Goal: Task Accomplishment & Management: Use online tool/utility

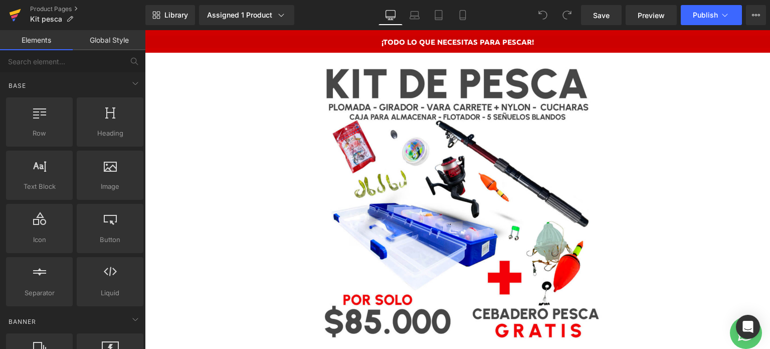
click at [16, 17] on icon at bounding box center [15, 15] width 12 height 25
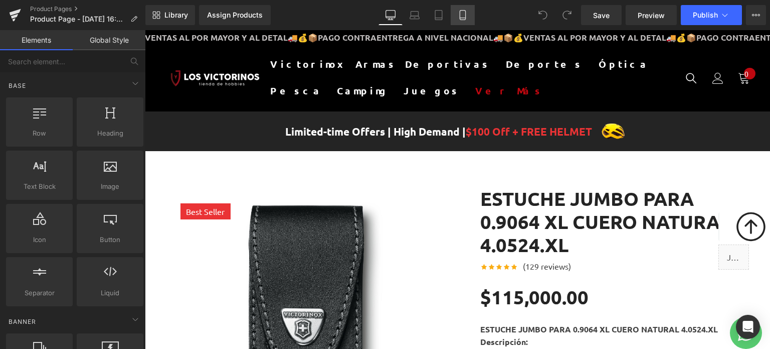
click at [454, 15] on link "Mobile" at bounding box center [463, 15] width 24 height 20
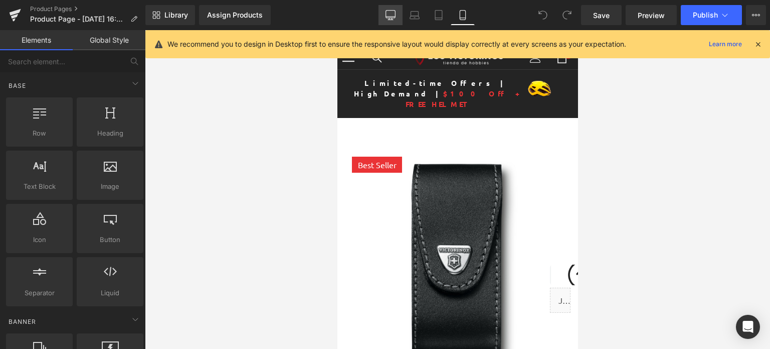
click at [389, 17] on icon at bounding box center [391, 17] width 10 height 0
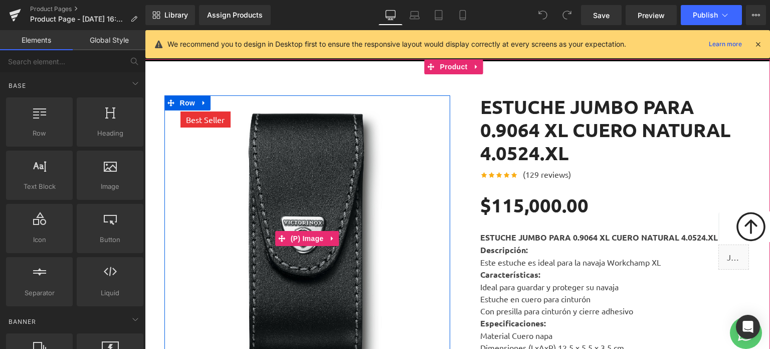
click at [331, 177] on img at bounding box center [308, 238] width 286 height 286
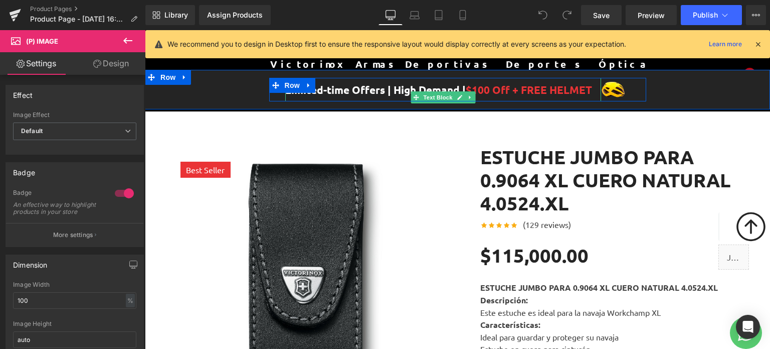
click at [341, 102] on div "Limited-time Offers | High Demand | $100 Off + FREE HELMET" at bounding box center [443, 90] width 317 height 24
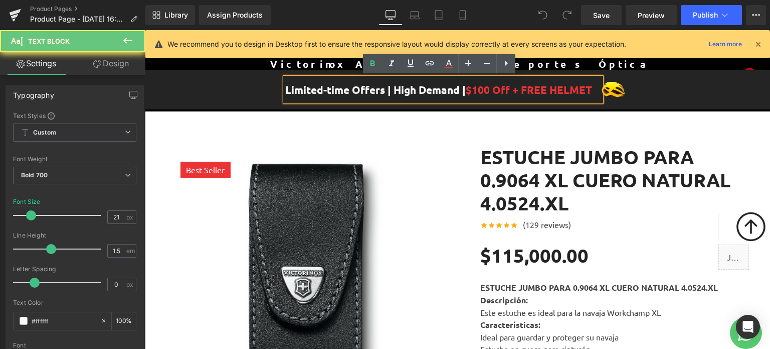
click at [341, 102] on div "Limited-time Offers | High Demand | $100 Off + FREE HELMET" at bounding box center [443, 90] width 317 height 24
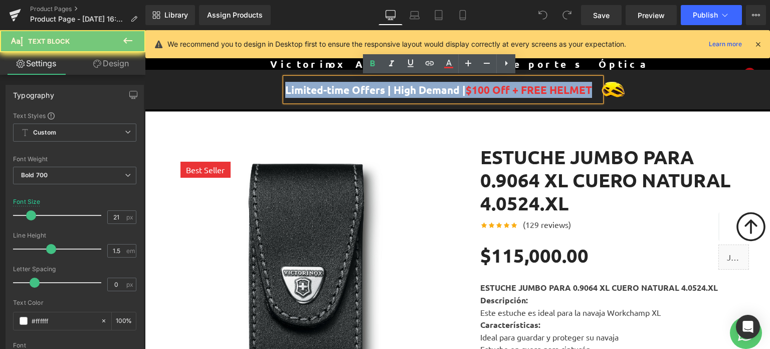
click at [341, 102] on div "Limited-time Offers | High Demand | $100 Off + FREE HELMET" at bounding box center [443, 90] width 317 height 24
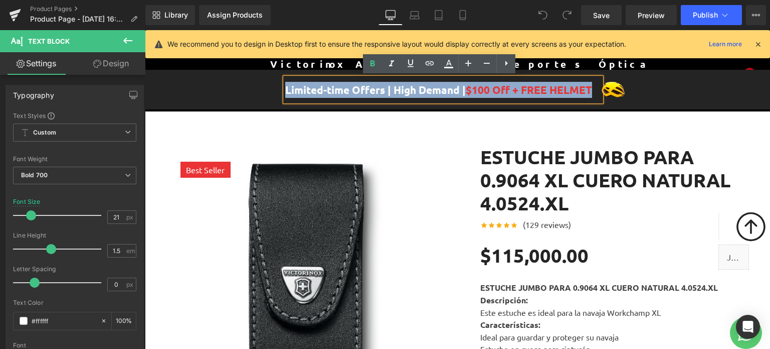
click at [346, 102] on div "Limited-time Offers | High Demand | $100 Off + FREE HELMET" at bounding box center [443, 90] width 317 height 24
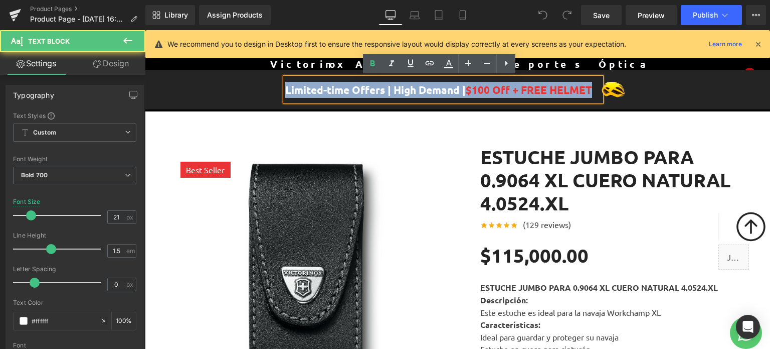
drag, startPoint x: 403, startPoint y: 107, endPoint x: 257, endPoint y: 88, distance: 147.1
click at [257, 88] on div "Limited-time Offers | High Demand | $100 Off + FREE HELMET Text Block Image Row" at bounding box center [458, 90] width 626 height 24
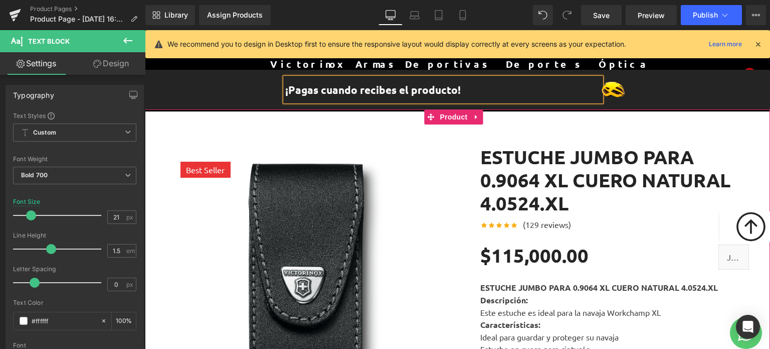
drag, startPoint x: 592, startPoint y: 173, endPoint x: 579, endPoint y: 160, distance: 18.1
click at [592, 174] on li "(P) Title" at bounding box center [610, 180] width 36 height 12
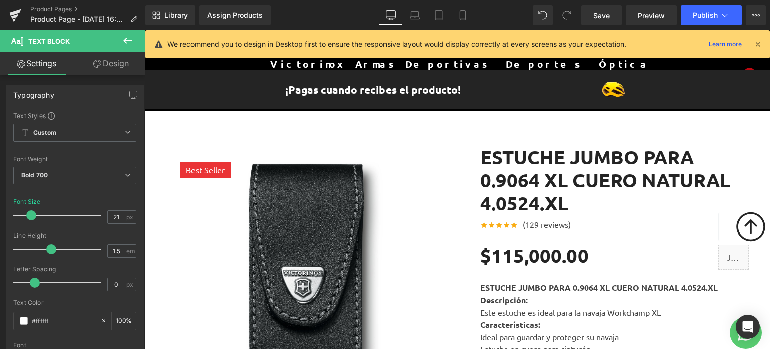
click at [145, 30] on div at bounding box center [145, 30] width 0 height 0
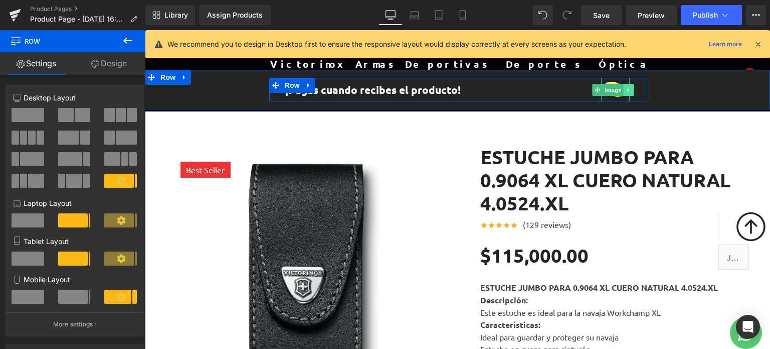
click at [627, 88] on icon at bounding box center [630, 90] width 6 height 6
click at [632, 87] on icon at bounding box center [635, 90] width 6 height 6
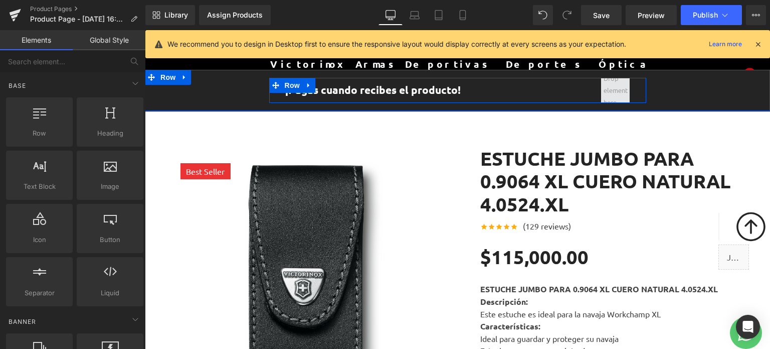
click at [621, 90] on span at bounding box center [615, 90] width 31 height 41
click at [616, 90] on span at bounding box center [615, 90] width 31 height 41
click at [616, 91] on span at bounding box center [615, 90] width 31 height 41
click at [457, 90] on icon at bounding box center [459, 89] width 5 height 5
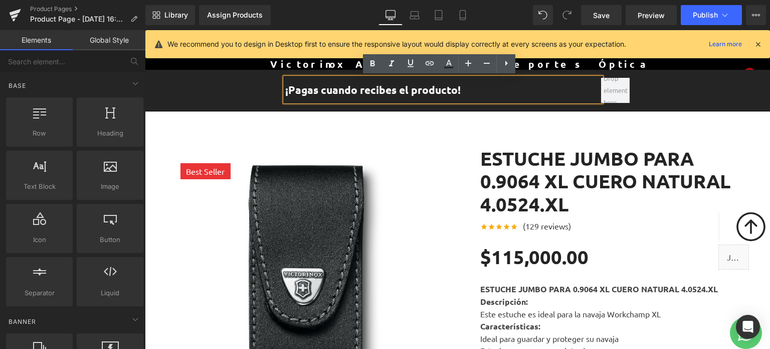
click at [397, 81] on div "¡Pagas cuando recibes el producto!" at bounding box center [443, 90] width 317 height 24
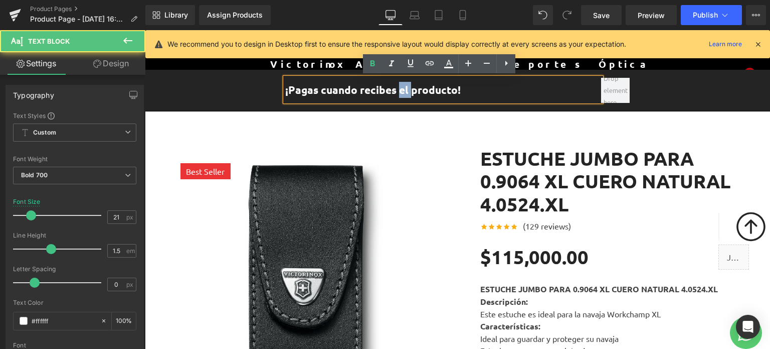
click at [397, 81] on div "¡Pagas cuando recibes el producto!" at bounding box center [443, 90] width 317 height 24
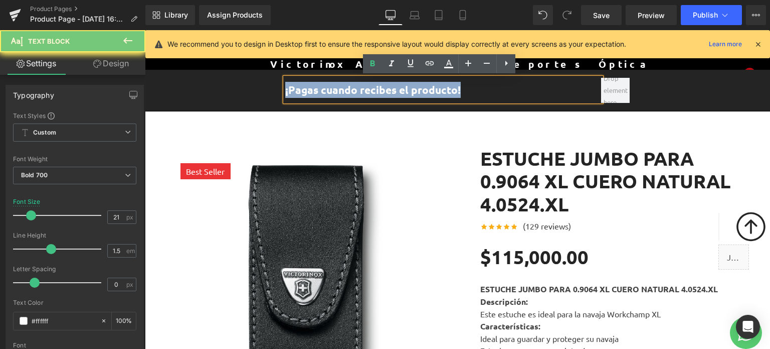
click at [397, 81] on div "¡Pagas cuando recibes el producto!" at bounding box center [443, 90] width 317 height 24
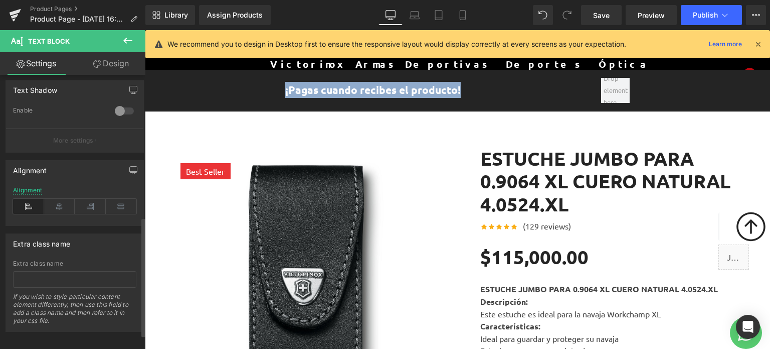
scroll to position [351, 0]
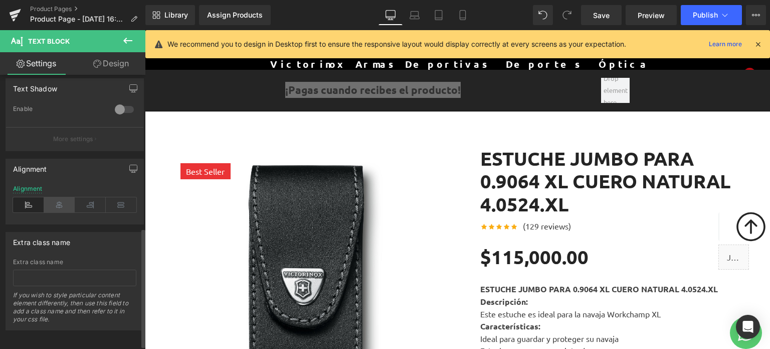
click at [61, 200] on icon at bounding box center [59, 204] width 31 height 15
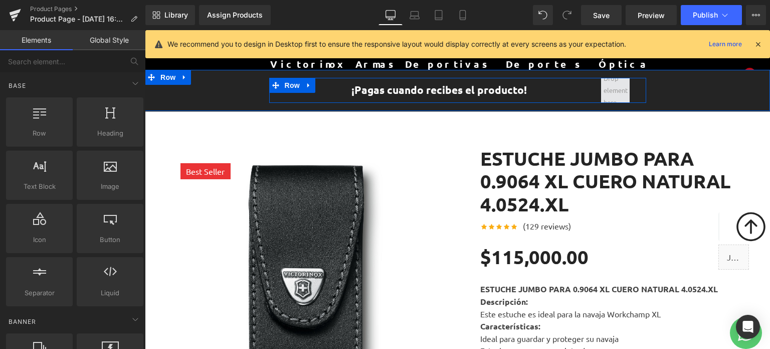
click at [606, 92] on span at bounding box center [615, 90] width 31 height 41
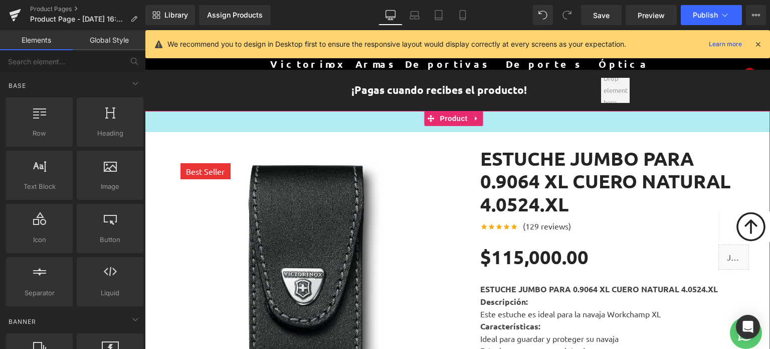
click at [726, 125] on div "42px" at bounding box center [458, 121] width 626 height 21
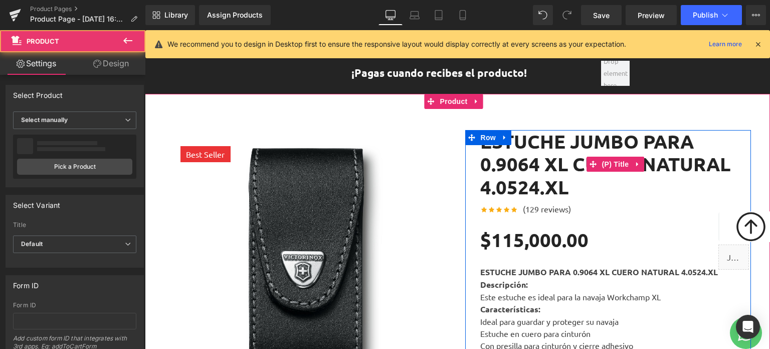
scroll to position [0, 0]
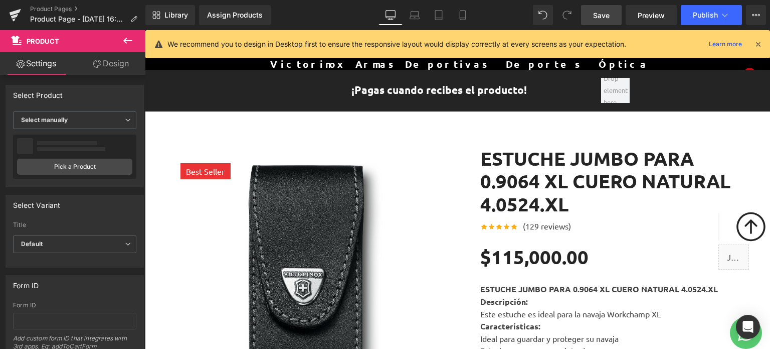
click at [612, 19] on link "Save" at bounding box center [601, 15] width 41 height 20
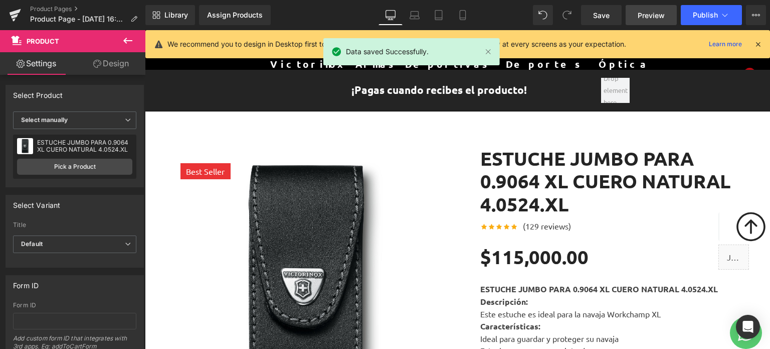
click at [648, 11] on span "Preview" at bounding box center [651, 15] width 27 height 11
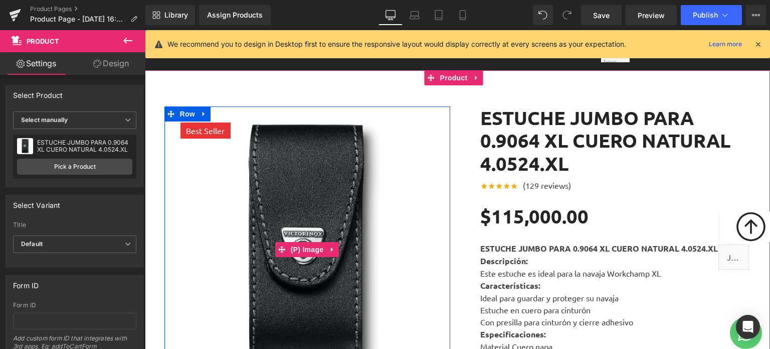
scroll to position [100, 0]
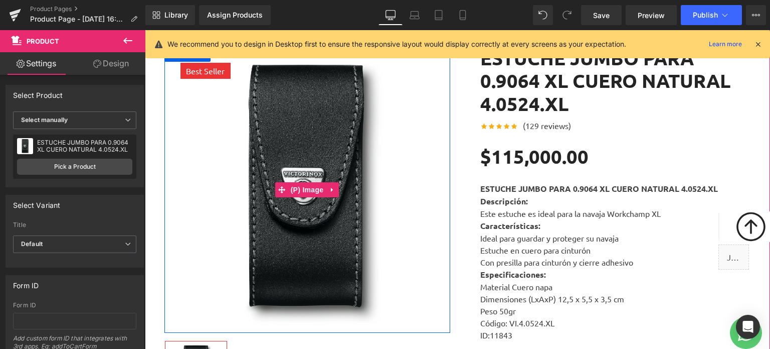
click at [385, 144] on img at bounding box center [308, 190] width 286 height 286
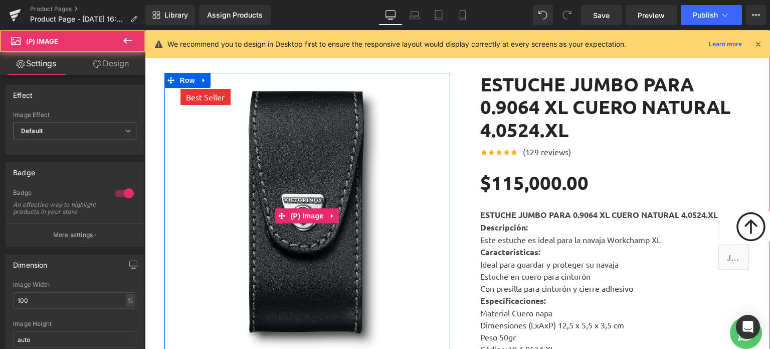
scroll to position [50, 0]
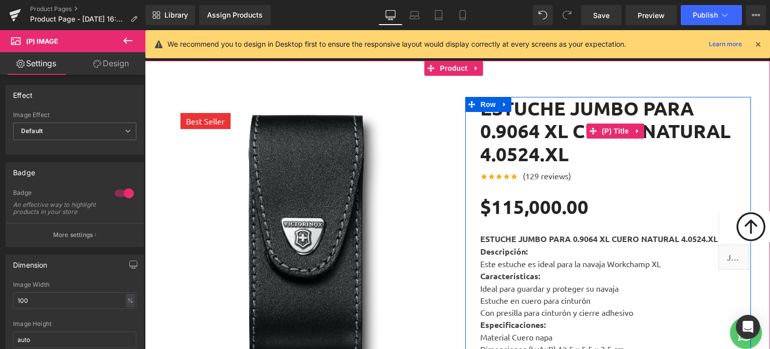
click at [540, 142] on link "ESTUCHE JUMBO PARA 0.9064 XL CUERO NATURAL 4.0524.XL" at bounding box center [616, 131] width 271 height 69
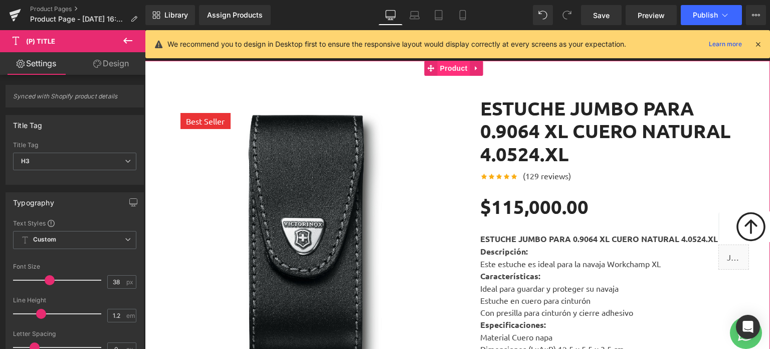
click at [446, 68] on span "Product" at bounding box center [454, 68] width 33 height 15
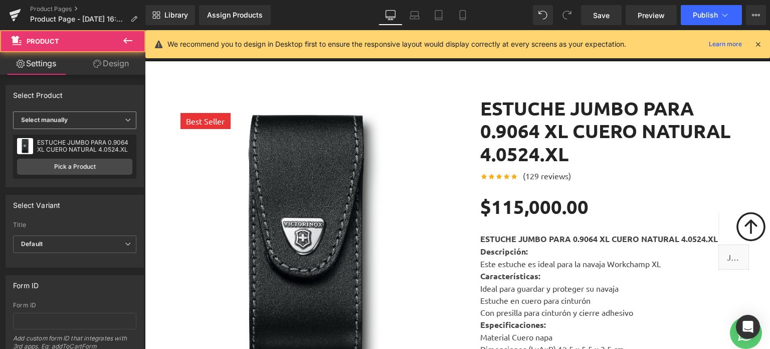
click at [48, 120] on b "Select manually" at bounding box center [44, 120] width 47 height 8
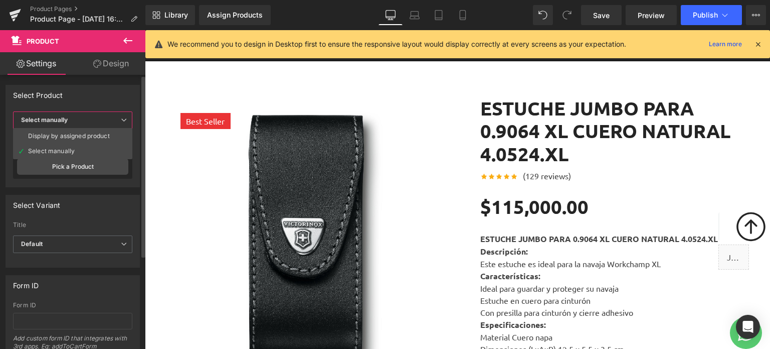
click at [56, 117] on b "Select manually" at bounding box center [44, 120] width 47 height 8
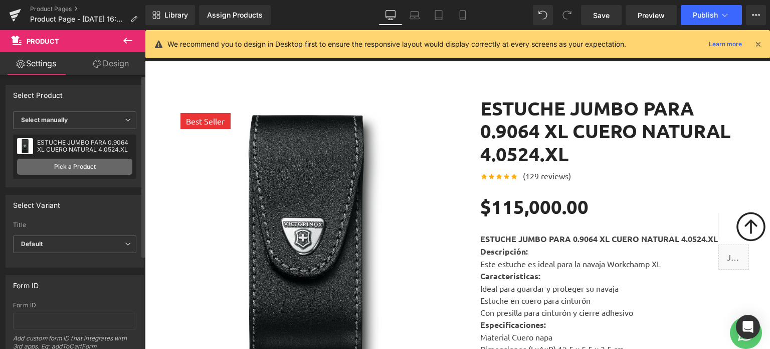
click at [76, 169] on link "Pick a Product" at bounding box center [74, 167] width 115 height 16
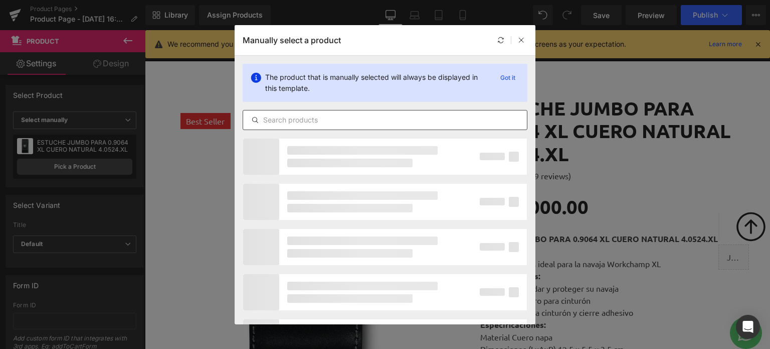
click at [299, 119] on input "text" at bounding box center [385, 120] width 284 height 12
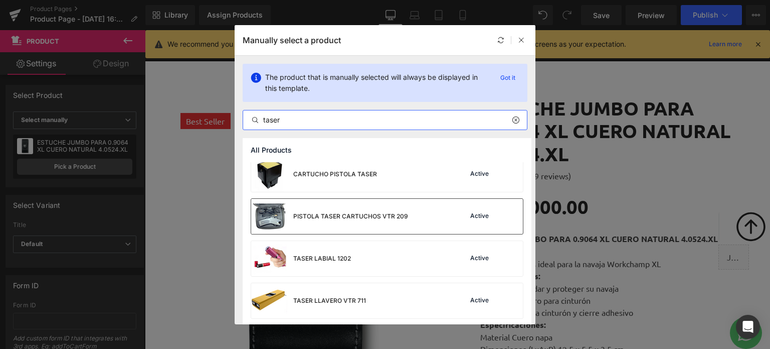
scroll to position [8, 0]
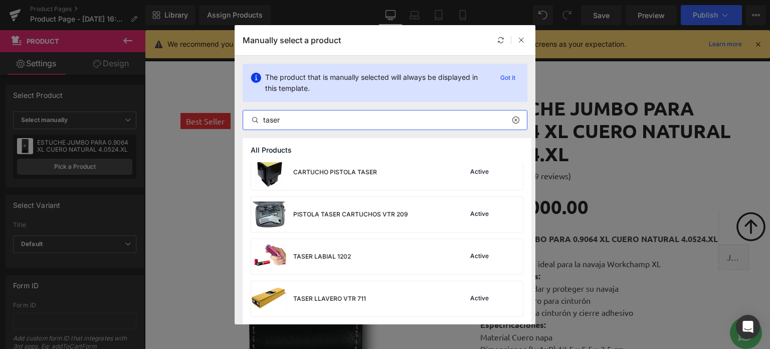
click at [296, 119] on input "taser" at bounding box center [385, 120] width 284 height 12
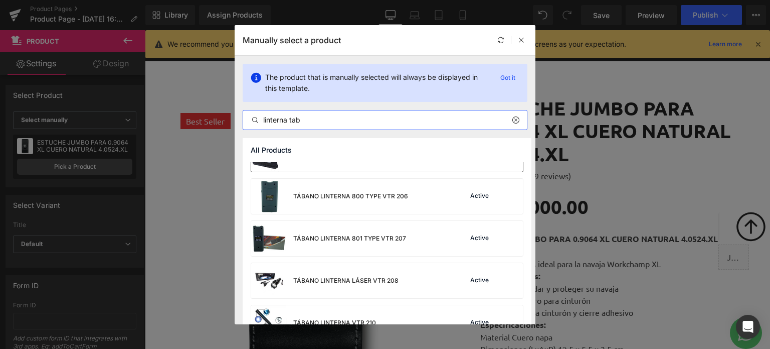
scroll to position [0, 0]
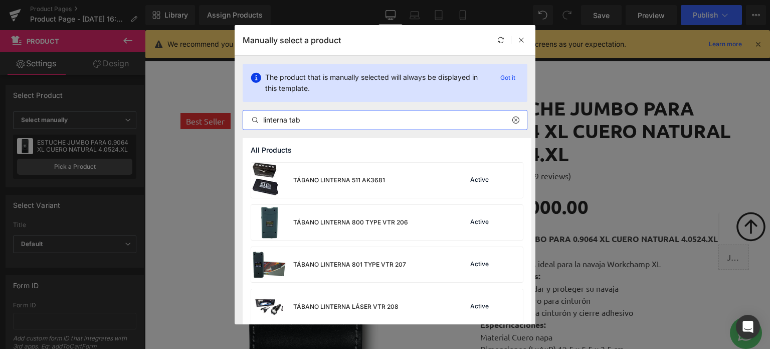
click at [314, 120] on input "linterna tab" at bounding box center [385, 120] width 284 height 12
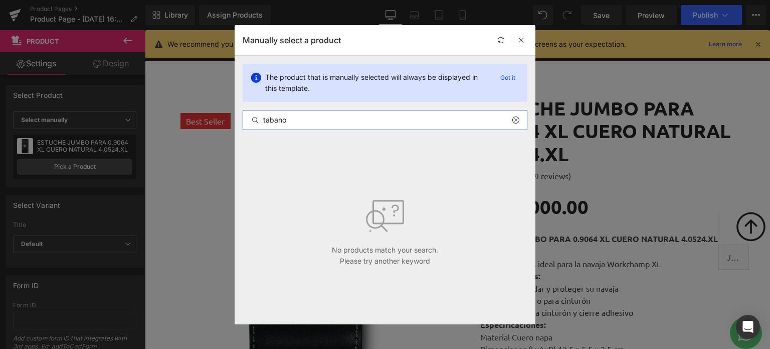
click at [336, 124] on input "tabano" at bounding box center [385, 120] width 284 height 12
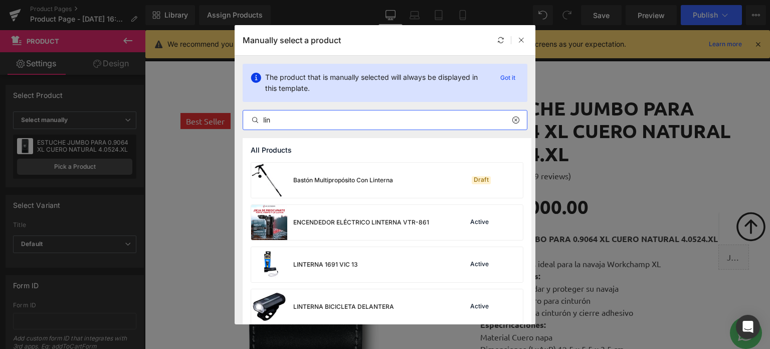
click at [320, 117] on input "lin" at bounding box center [385, 120] width 284 height 12
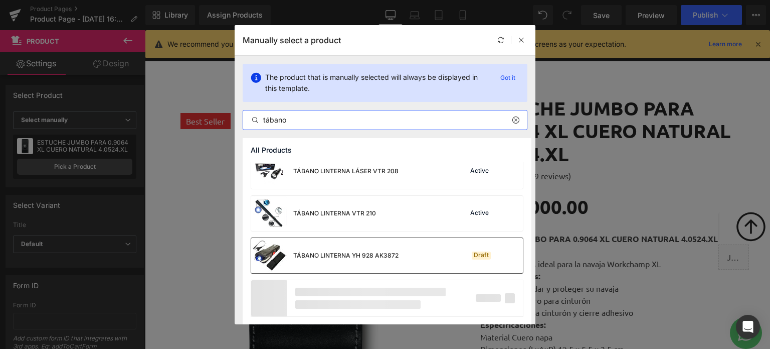
scroll to position [134, 0]
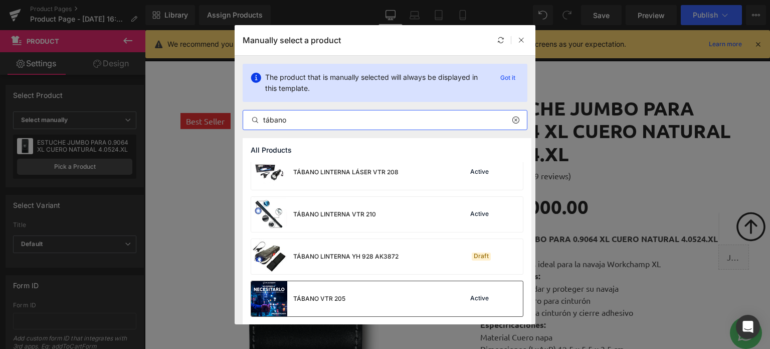
type input "tábano"
click at [332, 291] on div "TÁBANO VTR 205" at bounding box center [298, 298] width 94 height 35
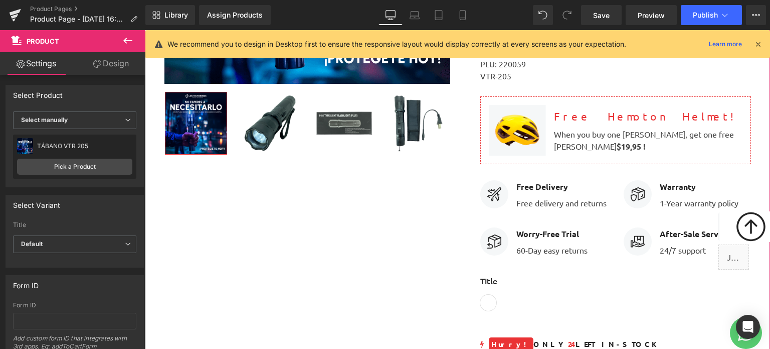
scroll to position [351, 0]
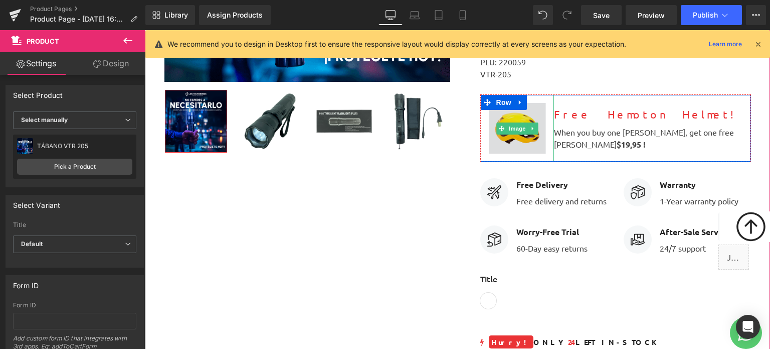
click at [518, 118] on img at bounding box center [517, 128] width 73 height 67
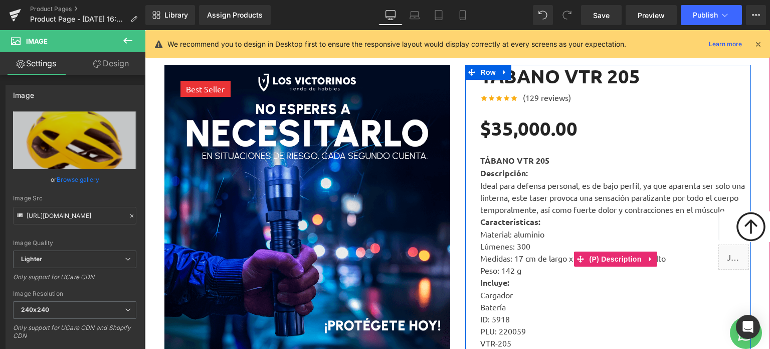
scroll to position [100, 0]
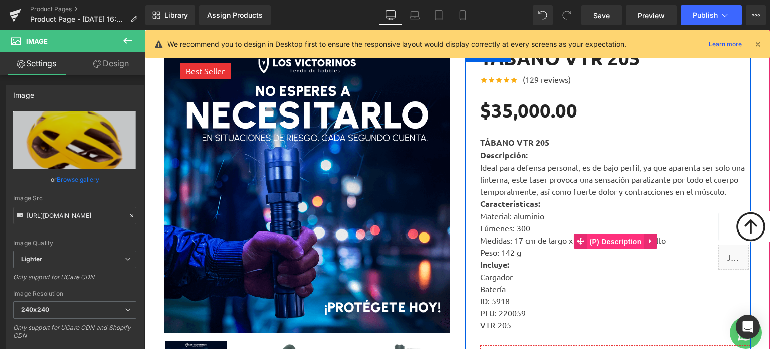
click at [613, 238] on span "(P) Description" at bounding box center [615, 241] width 57 height 15
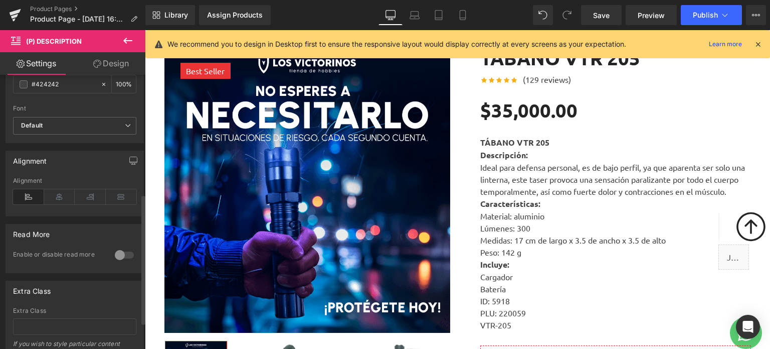
scroll to position [301, 0]
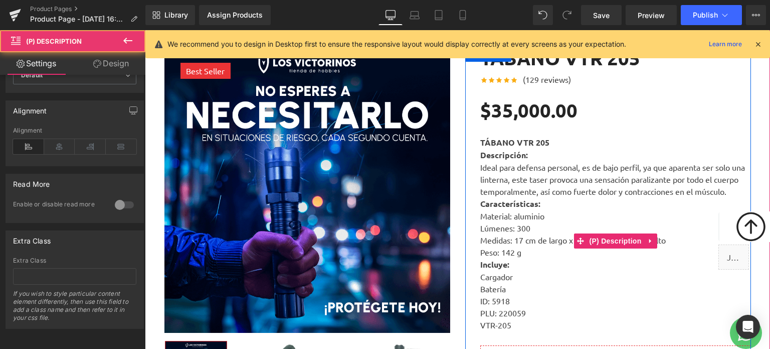
click at [523, 197] on p "Características:" at bounding box center [616, 203] width 271 height 13
click at [609, 201] on p "Características:" at bounding box center [616, 203] width 271 height 13
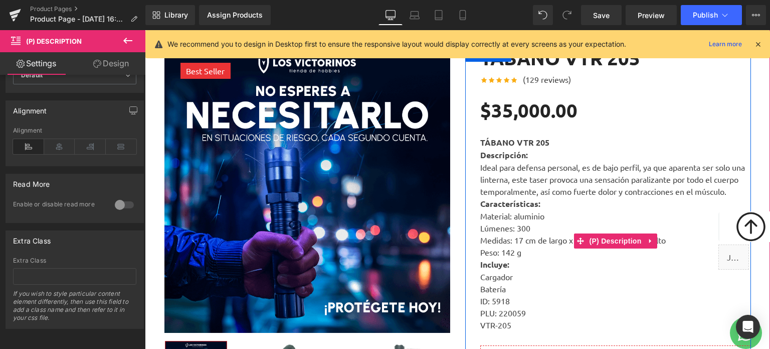
click at [609, 201] on p "Características:" at bounding box center [616, 203] width 271 height 13
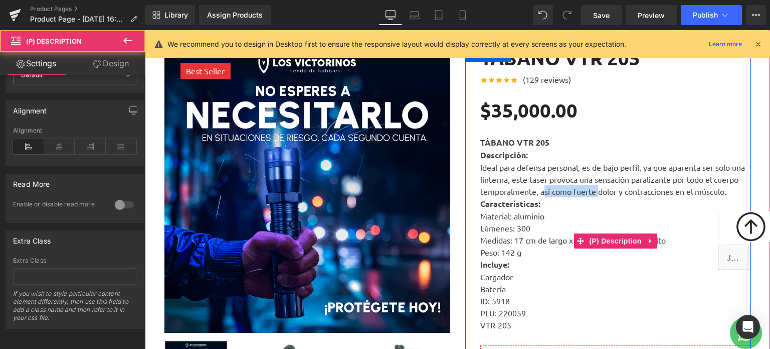
drag, startPoint x: 596, startPoint y: 191, endPoint x: 542, endPoint y: 192, distance: 54.7
click at [542, 192] on p "Ideal para defensa personal, es de bajo perfil, ya que aparenta ser solo una li…" at bounding box center [616, 179] width 271 height 36
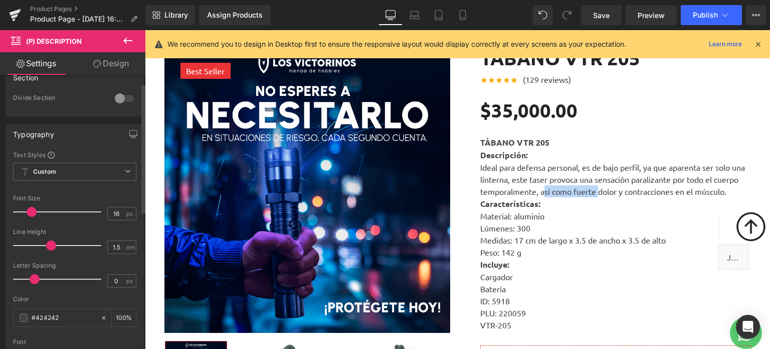
scroll to position [0, 0]
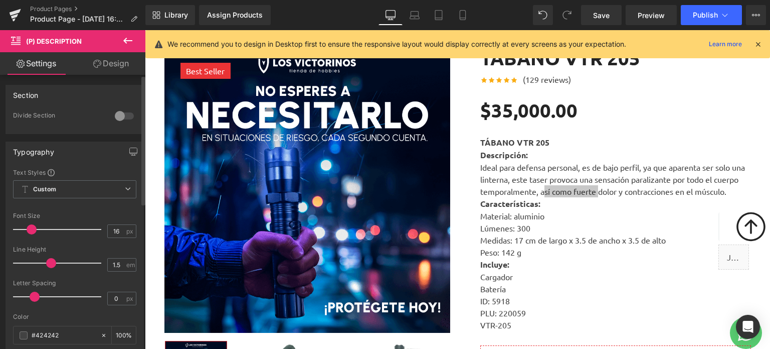
click at [116, 116] on div at bounding box center [124, 116] width 24 height 16
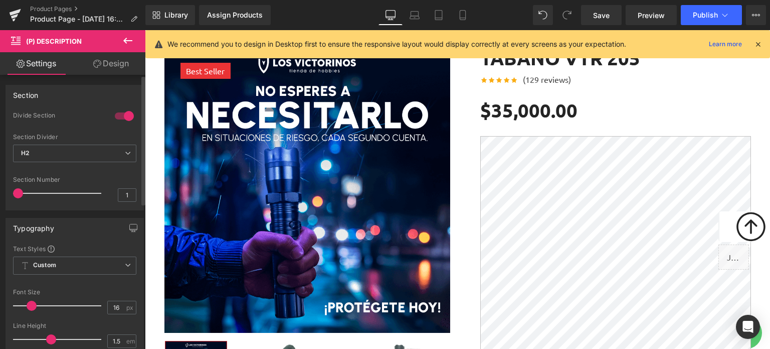
click at [116, 116] on div at bounding box center [124, 116] width 24 height 16
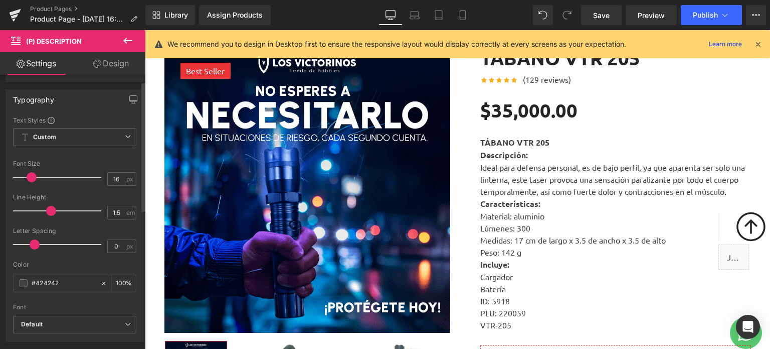
scroll to position [150, 0]
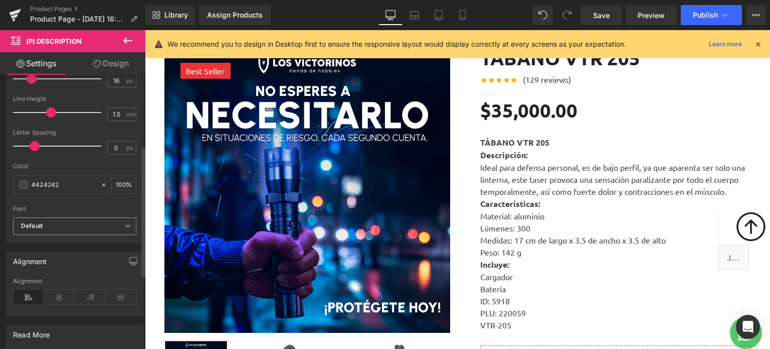
click at [76, 224] on b "Default" at bounding box center [73, 226] width 104 height 9
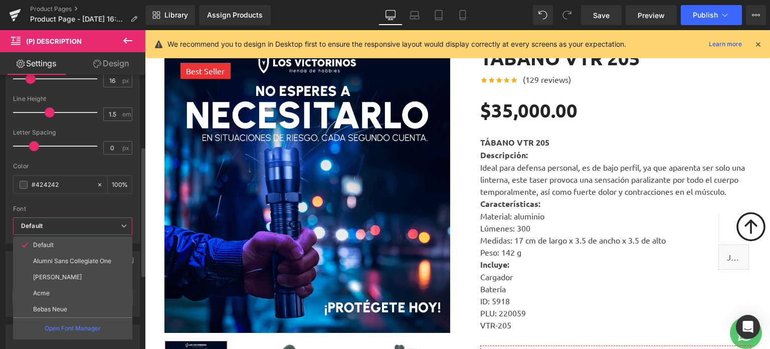
click at [76, 224] on b "Default" at bounding box center [71, 226] width 100 height 9
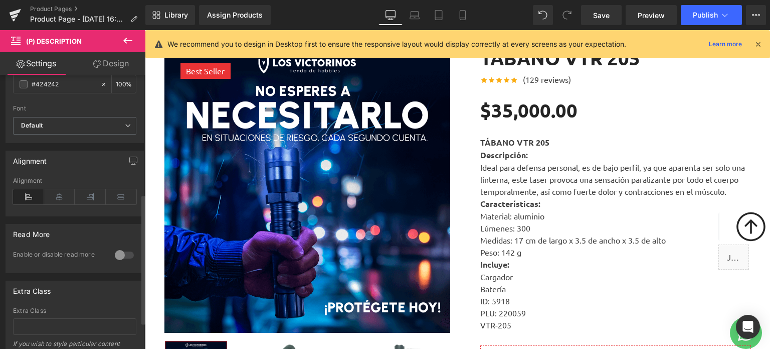
scroll to position [301, 0]
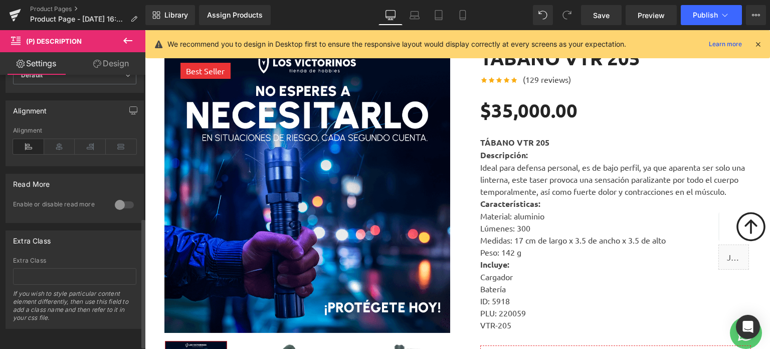
click at [120, 202] on div at bounding box center [124, 205] width 24 height 16
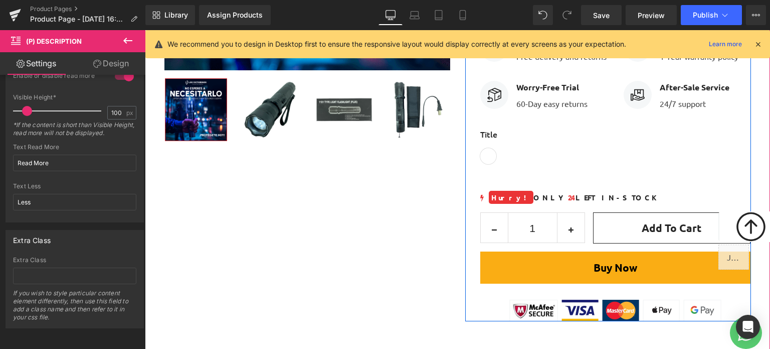
scroll to position [351, 0]
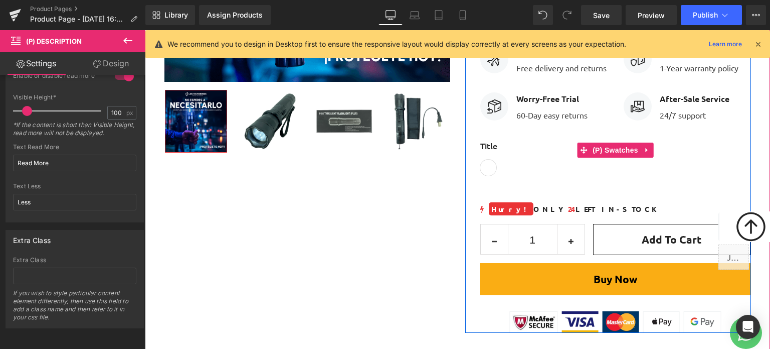
click at [504, 146] on label "Title" at bounding box center [616, 149] width 271 height 20
click at [488, 144] on label "Title" at bounding box center [616, 149] width 271 height 20
click at [647, 153] on icon at bounding box center [647, 150] width 7 height 8
click at [489, 147] on label "Title" at bounding box center [616, 149] width 271 height 20
click at [486, 147] on label "Title" at bounding box center [616, 149] width 271 height 20
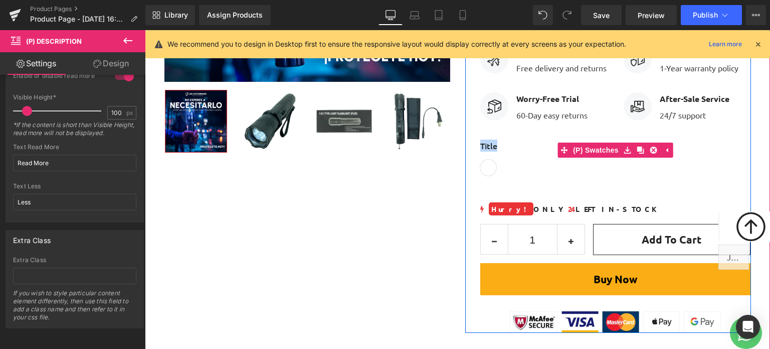
click at [486, 147] on label "Title" at bounding box center [616, 149] width 271 height 20
click at [493, 147] on label "Title" at bounding box center [616, 149] width 271 height 20
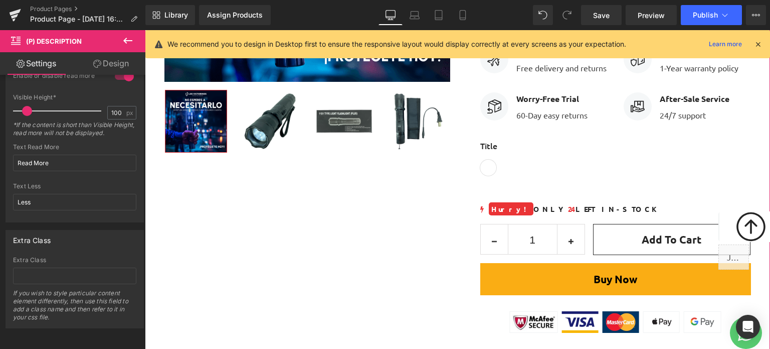
click at [489, 172] on span "Default Title" at bounding box center [489, 168] width 16 height 16
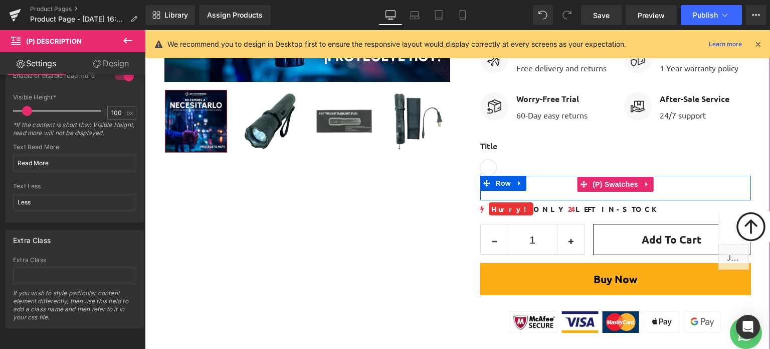
click at [538, 187] on div "Title Default Title" at bounding box center [616, 184] width 271 height 15
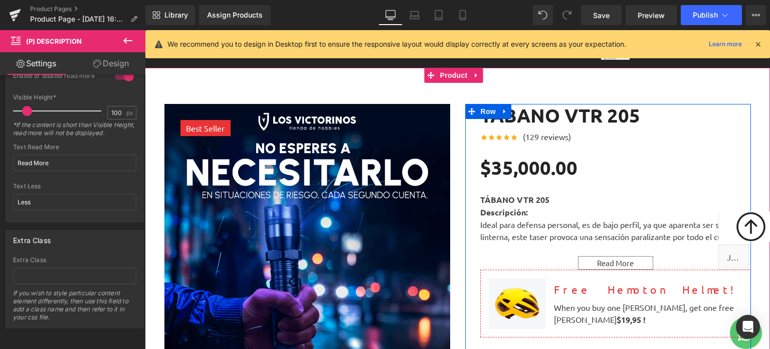
scroll to position [0, 0]
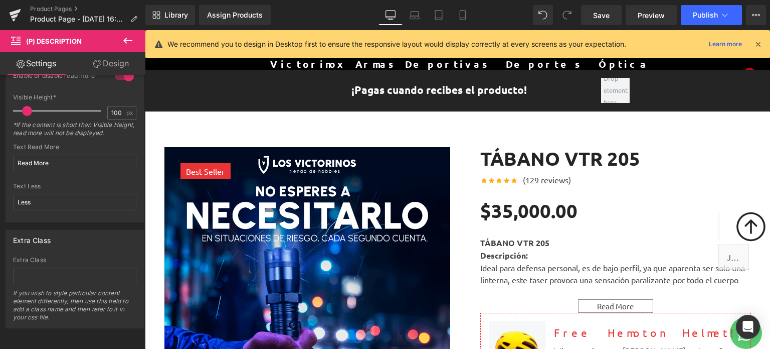
click at [758, 46] on icon at bounding box center [758, 44] width 9 height 9
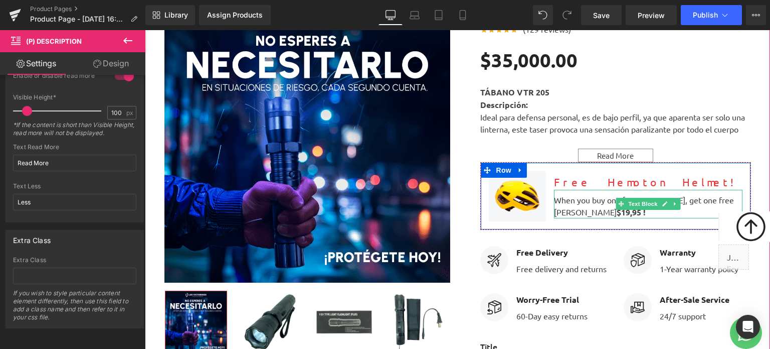
scroll to position [50, 0]
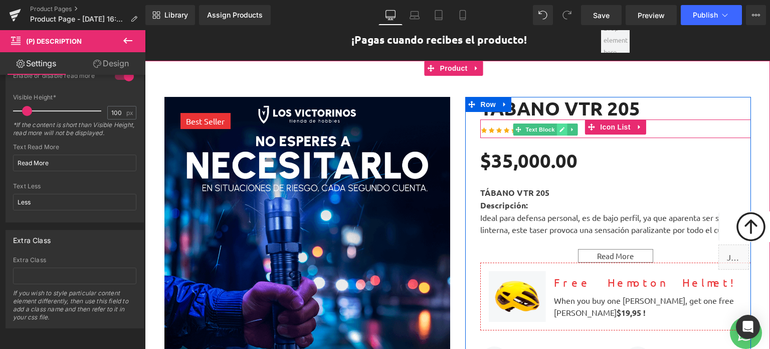
click at [557, 128] on link at bounding box center [562, 129] width 11 height 12
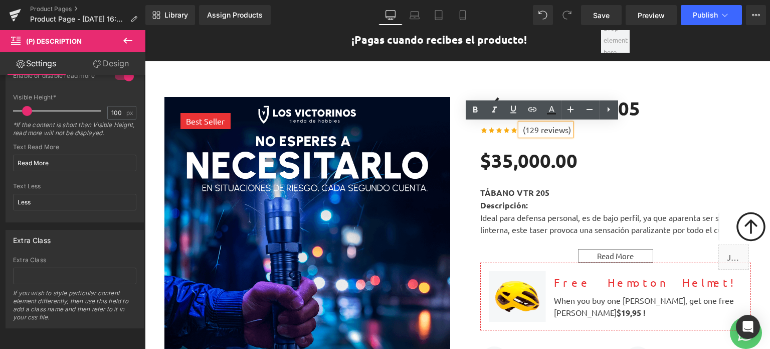
click at [544, 129] on p "(129 reviews)" at bounding box center [547, 129] width 48 height 12
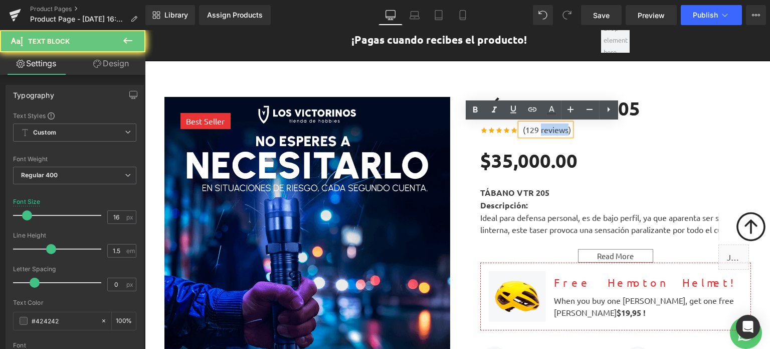
click at [544, 129] on p "(129 reviews)" at bounding box center [547, 129] width 48 height 12
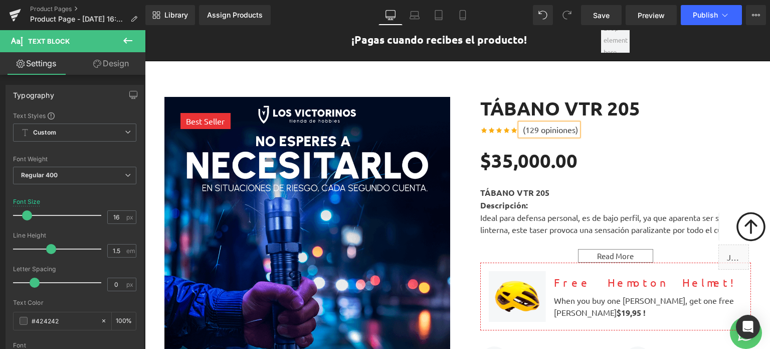
click at [500, 131] on span "Icon List Hoz" at bounding box center [500, 132] width 41 height 12
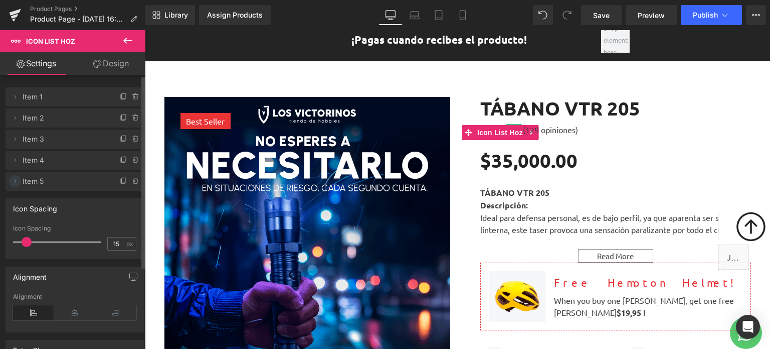
click at [15, 180] on icon at bounding box center [16, 181] width 2 height 4
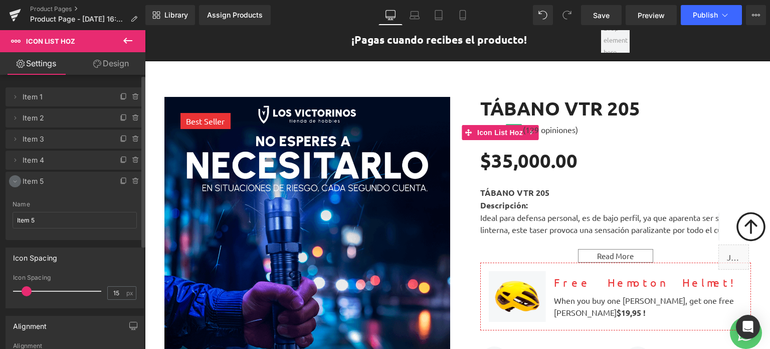
click at [16, 181] on icon at bounding box center [15, 181] width 8 height 8
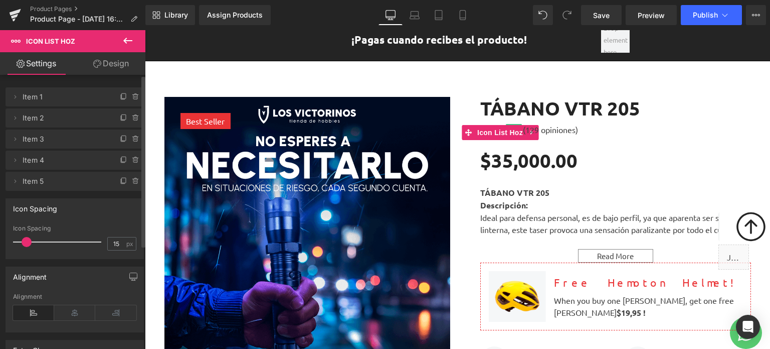
click at [39, 181] on span "Item 5" at bounding box center [65, 181] width 84 height 19
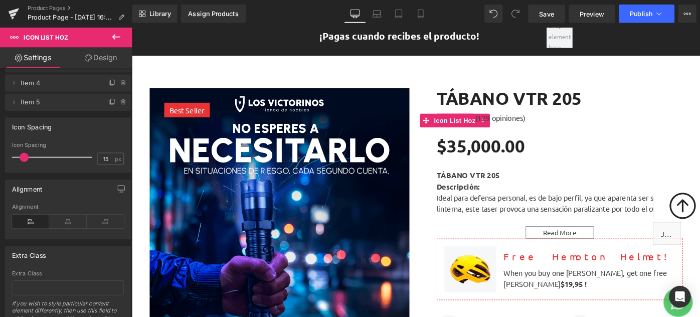
scroll to position [0, 0]
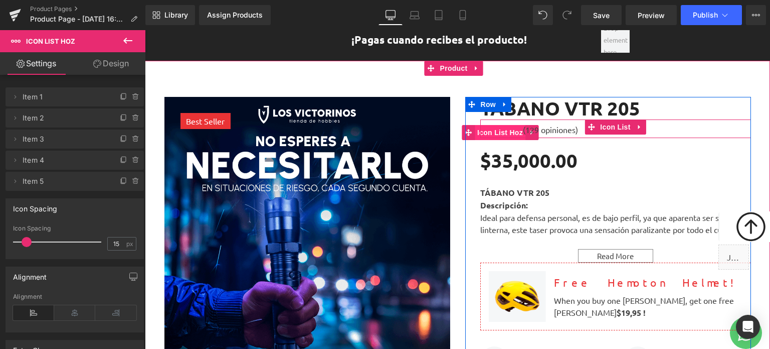
click at [511, 129] on span "Icon List Hoz" at bounding box center [500, 132] width 51 height 15
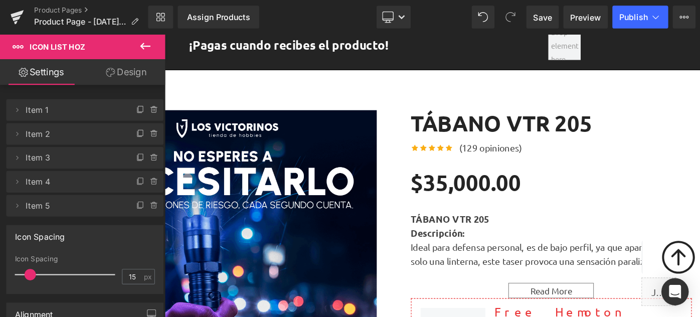
scroll to position [50, 0]
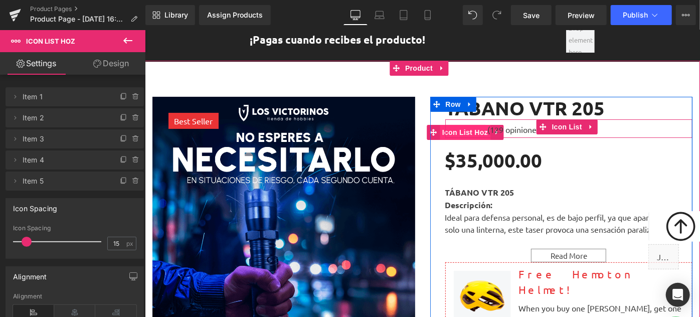
click at [478, 127] on span "Icon List Hoz" at bounding box center [464, 131] width 51 height 15
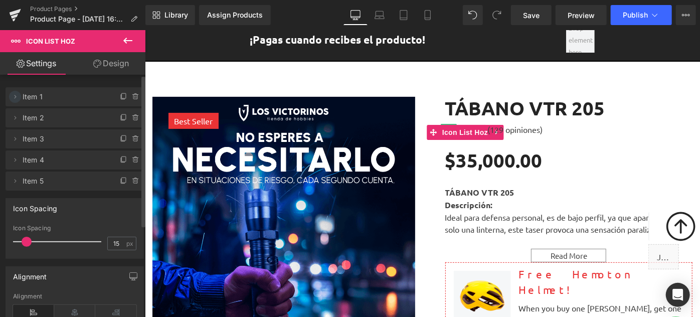
click at [18, 98] on icon at bounding box center [15, 97] width 8 height 8
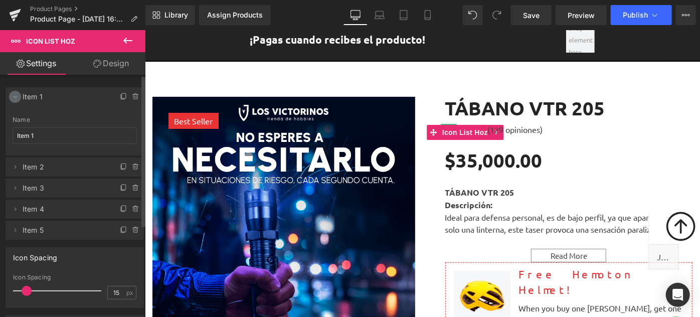
click at [18, 98] on icon at bounding box center [15, 97] width 8 height 8
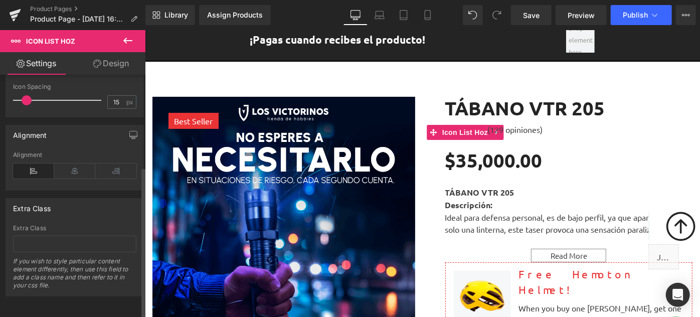
scroll to position [147, 0]
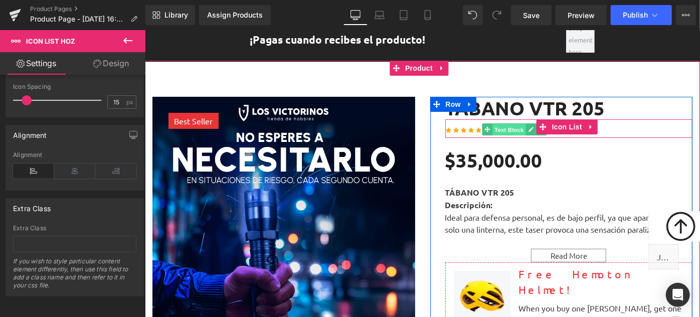
click at [492, 133] on span "Text Block" at bounding box center [508, 129] width 33 height 12
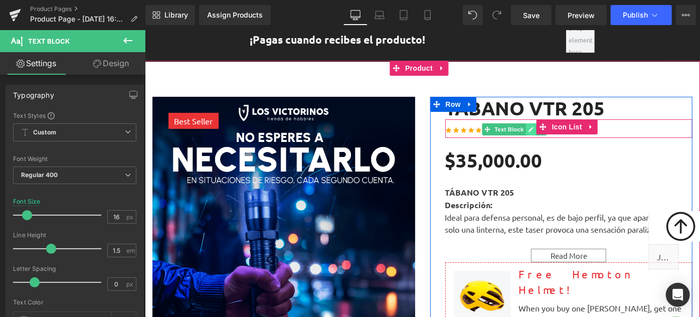
click at [528, 130] on icon at bounding box center [531, 129] width 6 height 6
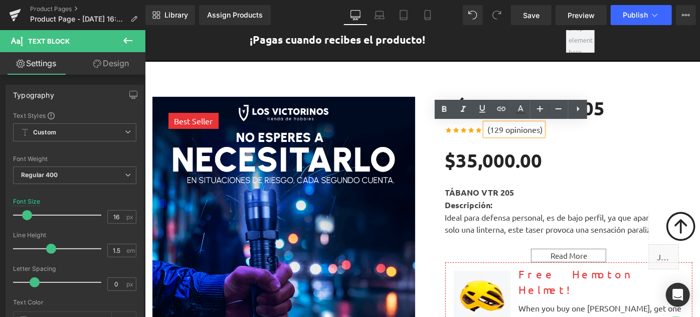
click at [491, 126] on p "(129 opiniones)" at bounding box center [515, 129] width 55 height 12
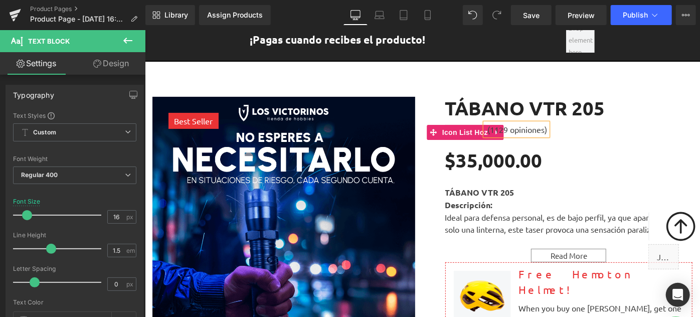
click at [460, 127] on li "Icon List Hoz" at bounding box center [458, 131] width 64 height 15
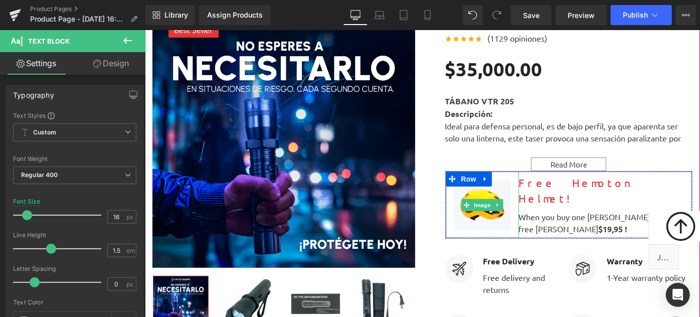
scroll to position [187, 0]
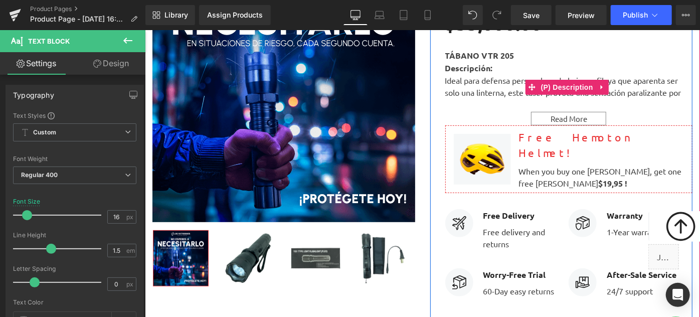
click at [565, 117] on div "Read More" at bounding box center [568, 118] width 75 height 14
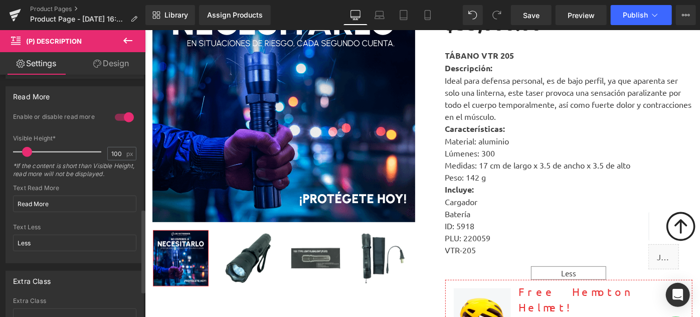
scroll to position [410, 0]
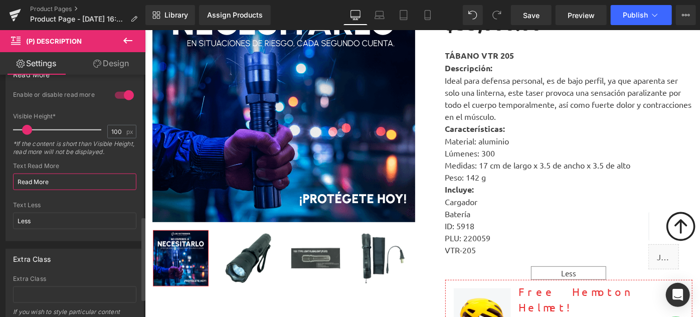
click at [58, 180] on input "Read More" at bounding box center [74, 182] width 123 height 17
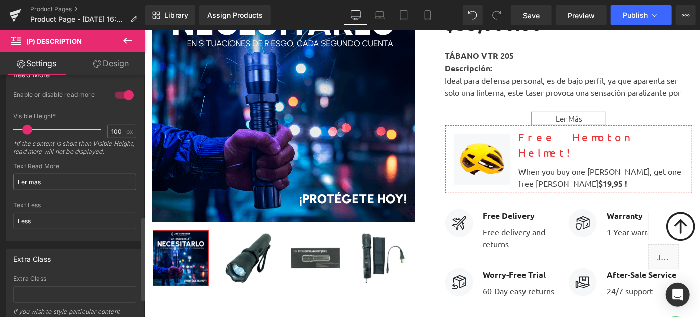
click at [21, 179] on input "Ler más" at bounding box center [74, 182] width 123 height 17
type input "Leer más"
click at [77, 198] on div at bounding box center [74, 198] width 123 height 7
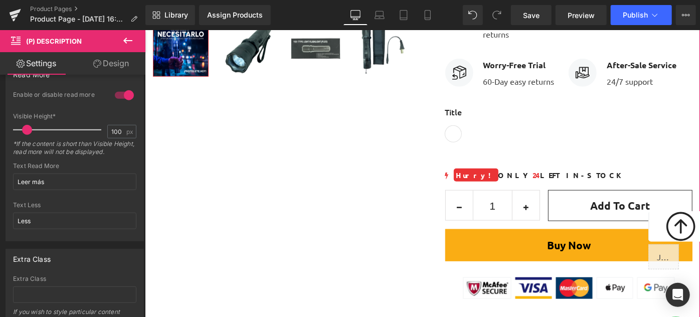
scroll to position [415, 0]
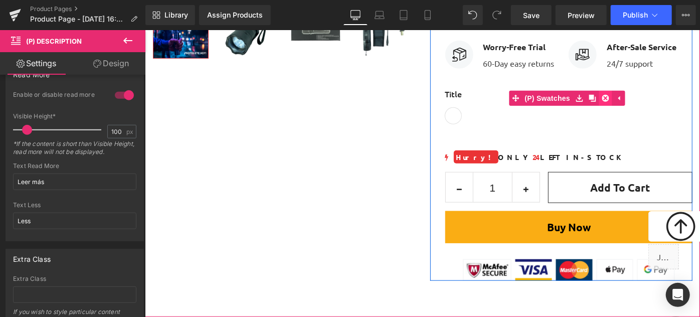
click at [601, 95] on icon at bounding box center [604, 98] width 7 height 8
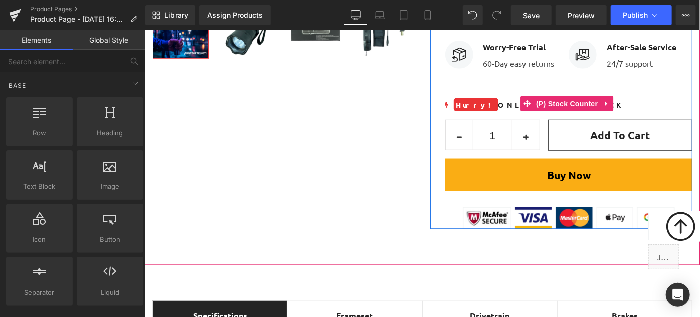
click at [453, 105] on mark "Hurry!" at bounding box center [475, 104] width 45 height 13
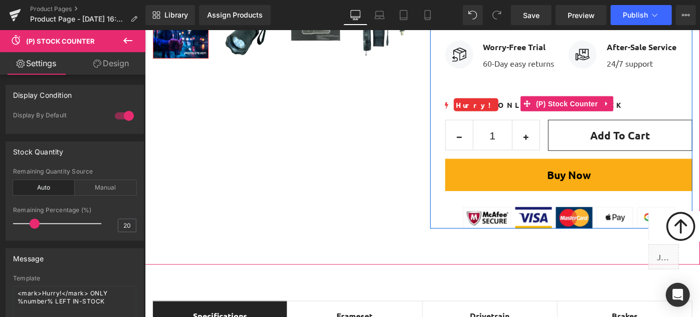
click at [465, 102] on mark "Hurry!" at bounding box center [475, 104] width 45 height 13
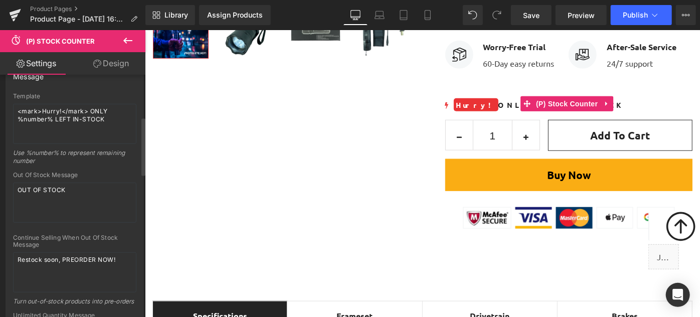
scroll to position [136, 0]
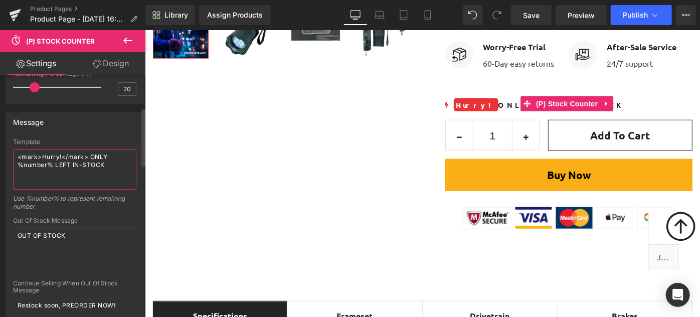
click at [58, 154] on textarea "<mark>Hurry!</mark> ONLY %number% LEFT IN-STOCK" at bounding box center [74, 169] width 123 height 40
type textarea "<mark>Rápido!</mark> ONLY %number% LEFT IN-STOCK"
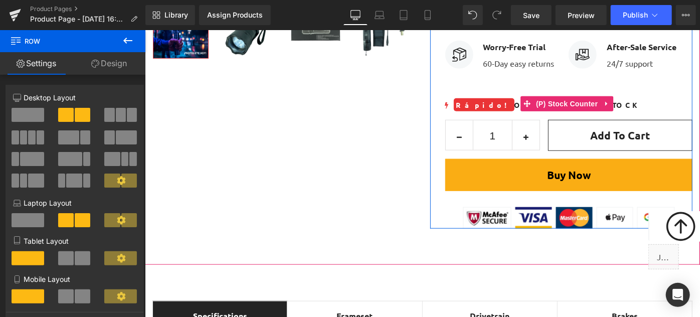
click at [485, 104] on div "Rápido! ONLY 24 LEFT IN-STOCK" at bounding box center [569, 104] width 248 height 12
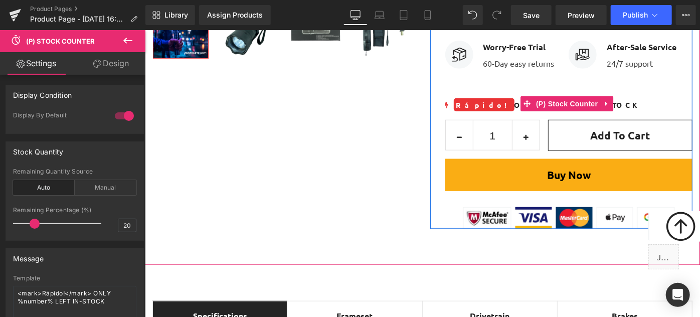
click at [549, 101] on span "24" at bounding box center [553, 104] width 8 height 9
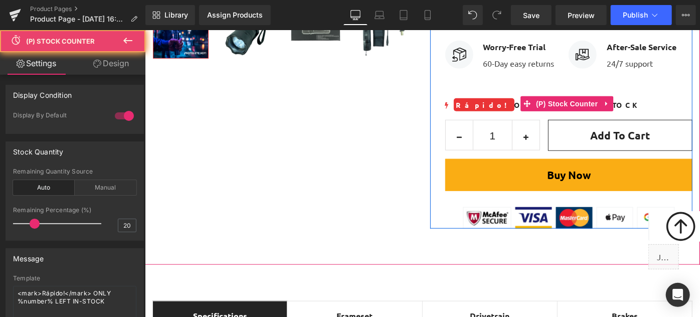
click at [549, 101] on span "24" at bounding box center [553, 104] width 8 height 9
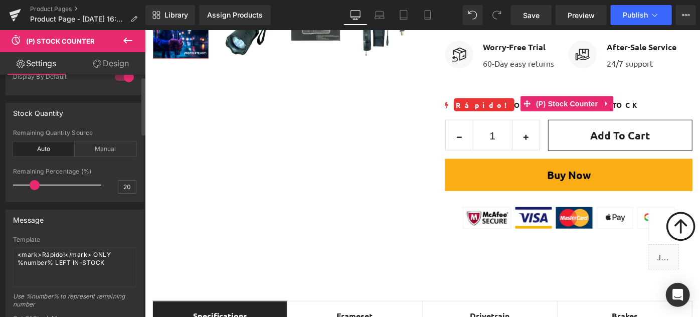
scroll to position [91, 0]
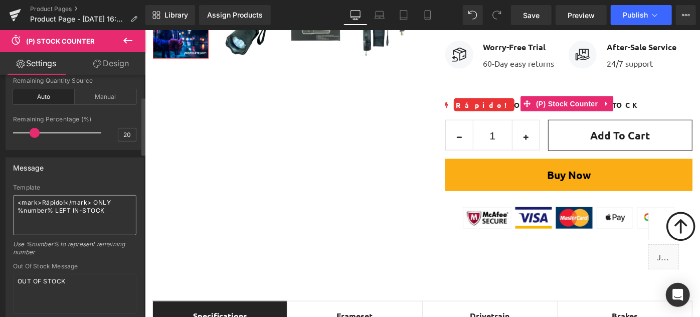
drag, startPoint x: 93, startPoint y: 205, endPoint x: 109, endPoint y: 199, distance: 17.1
click at [109, 199] on textarea "<mark>Rápido!</mark> ONLY %number% LEFT IN-STOCK" at bounding box center [74, 215] width 123 height 40
click at [91, 201] on textarea "<mark>Rápido!</mark>Solo %number% Disponibles" at bounding box center [74, 215] width 123 height 40
type textarea "<mark>Rápido!</mark> Solo %number% Disponibles"
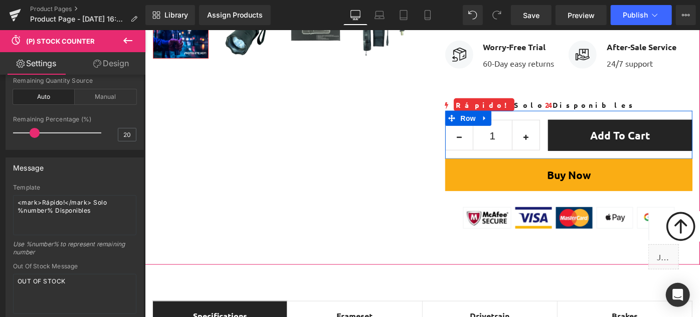
click at [603, 133] on span "(P) Cart Button" at bounding box center [620, 135] width 46 height 12
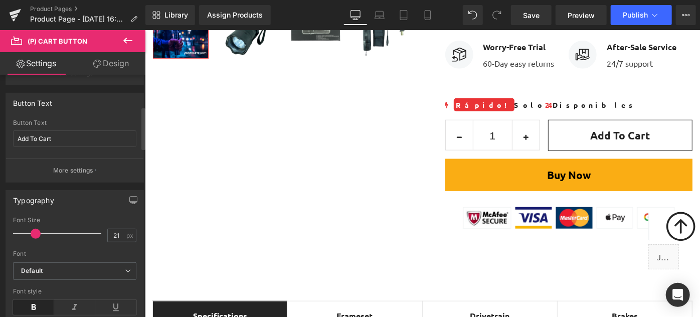
scroll to position [182, 0]
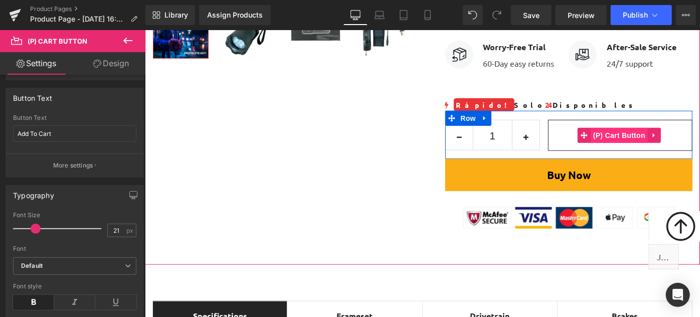
click at [610, 137] on span "(P) Cart Button" at bounding box center [618, 134] width 57 height 15
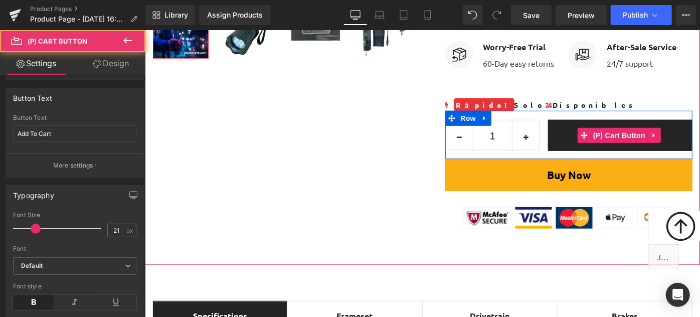
click at [567, 145] on button "Add To Cart" at bounding box center [620, 134] width 144 height 31
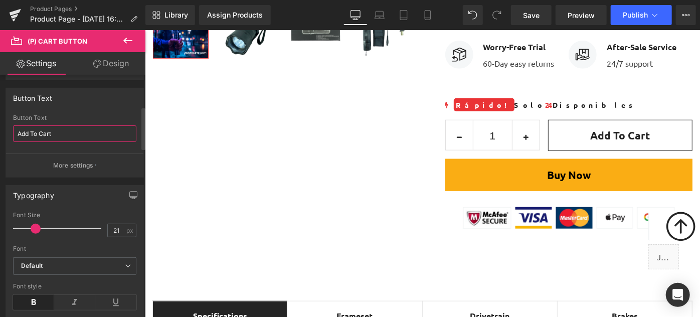
click at [75, 136] on input "Add To Cart" at bounding box center [74, 133] width 123 height 17
type input "Añadir al carrito"
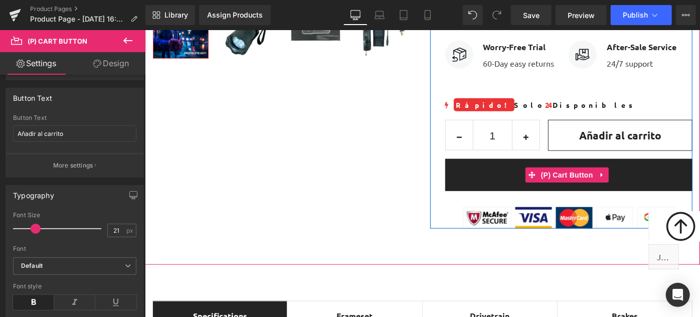
click at [505, 177] on button "Buy Now" at bounding box center [569, 175] width 248 height 32
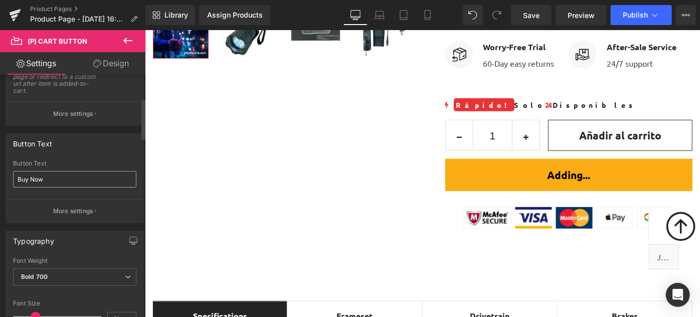
scroll to position [136, 0]
click at [55, 183] on input "Buy Now" at bounding box center [74, 179] width 123 height 17
type input "Comprar ahora"
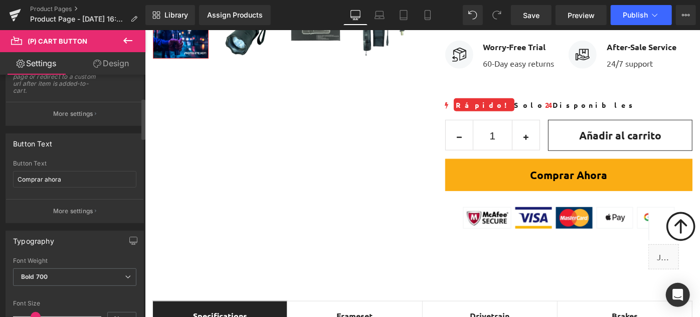
click at [73, 141] on div "Button Text" at bounding box center [74, 143] width 137 height 19
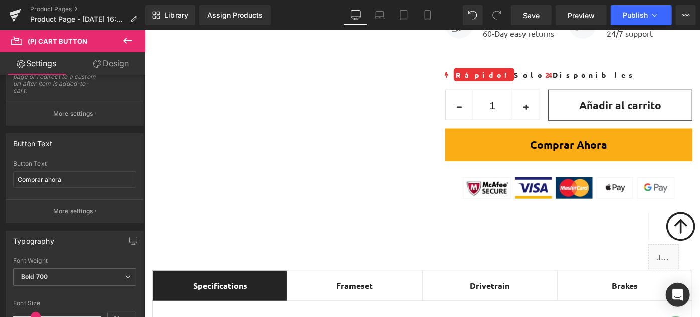
scroll to position [460, 0]
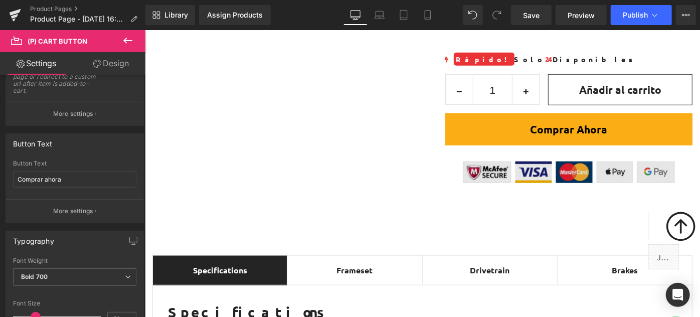
click at [560, 170] on img at bounding box center [568, 164] width 212 height 38
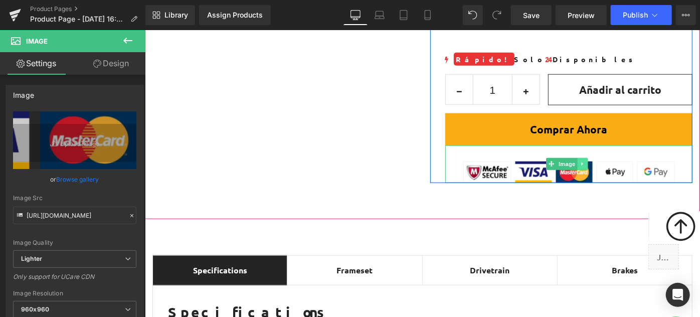
click at [579, 165] on icon at bounding box center [582, 164] width 6 height 6
click at [585, 165] on icon at bounding box center [588, 164] width 6 height 6
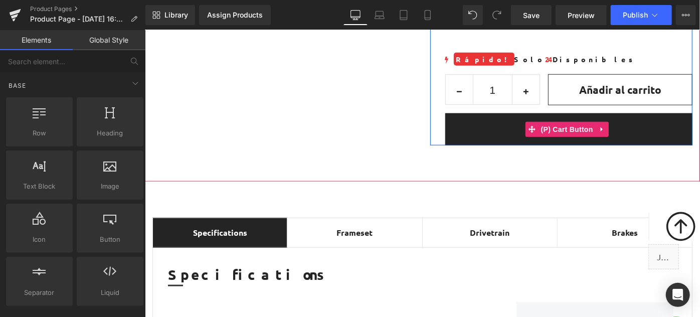
click at [480, 132] on button "Comprar ahora" at bounding box center [569, 129] width 248 height 32
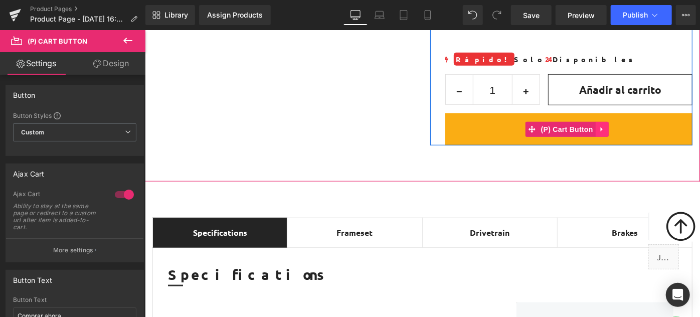
click at [601, 130] on icon at bounding box center [601, 129] width 7 height 8
click at [592, 130] on icon at bounding box center [595, 128] width 7 height 7
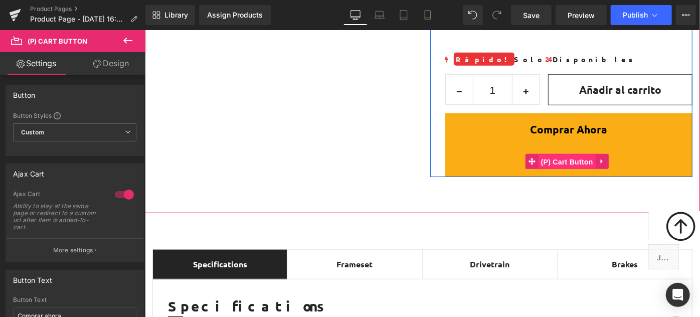
click at [576, 160] on span "(P) Cart Button" at bounding box center [566, 161] width 57 height 15
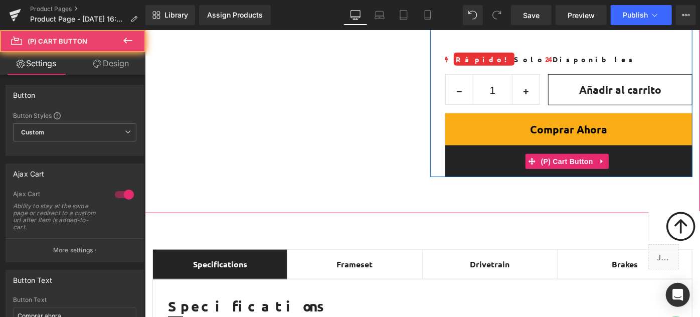
click at [639, 157] on button "Comprar ahora" at bounding box center [569, 161] width 248 height 32
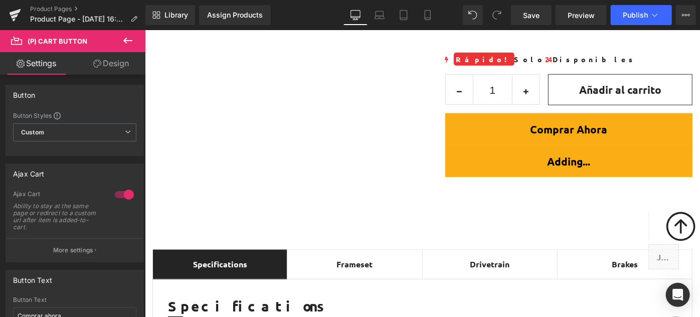
click at [110, 57] on link "Design" at bounding box center [111, 63] width 73 height 23
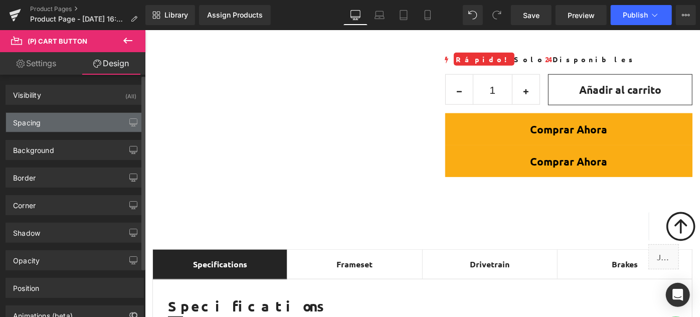
click at [52, 116] on div "Spacing" at bounding box center [74, 122] width 137 height 19
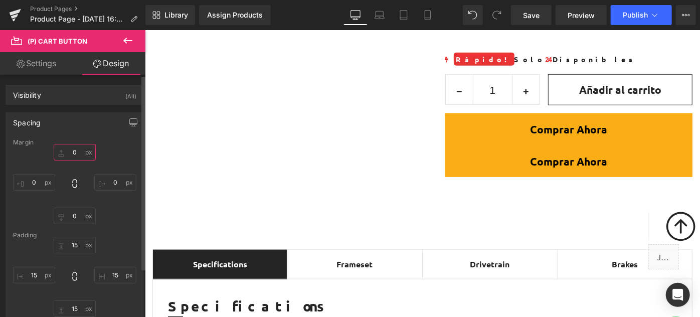
click at [73, 148] on input "text" at bounding box center [75, 152] width 42 height 17
click at [73, 154] on input "text" at bounding box center [75, 152] width 42 height 17
click at [63, 151] on input "text" at bounding box center [75, 152] width 42 height 17
click at [59, 154] on input "text" at bounding box center [75, 152] width 42 height 17
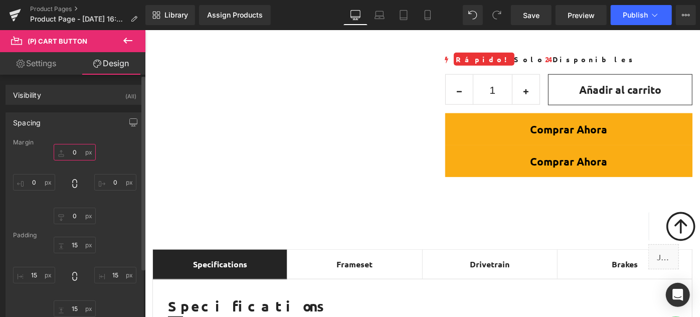
click at [59, 154] on input "text" at bounding box center [75, 152] width 42 height 17
type input "x"
click at [70, 152] on input "text" at bounding box center [75, 152] width 42 height 17
type input "5"
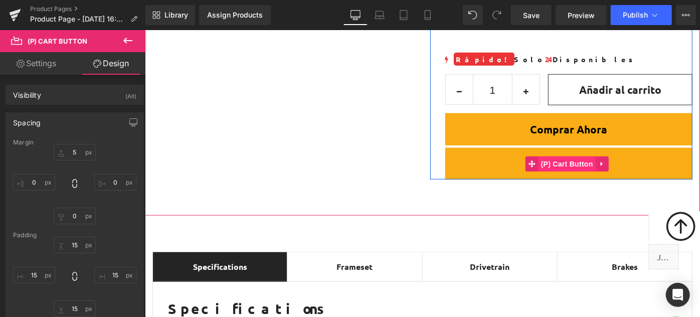
click at [547, 163] on span "(P) Cart Button" at bounding box center [566, 163] width 57 height 15
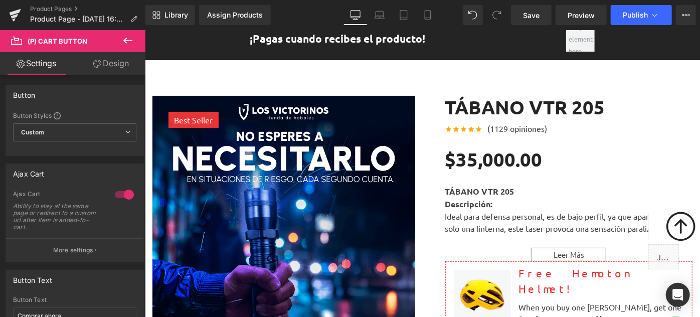
scroll to position [50, 0]
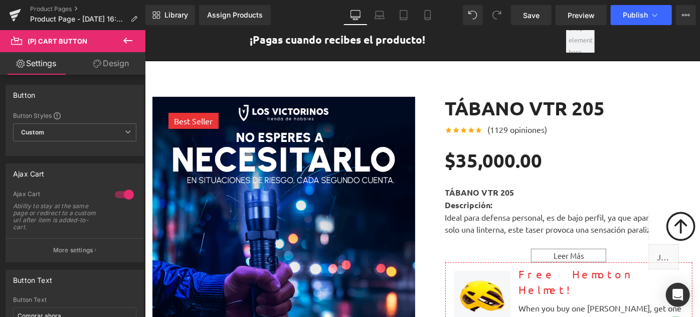
click at [316, 130] on img at bounding box center [283, 227] width 263 height 263
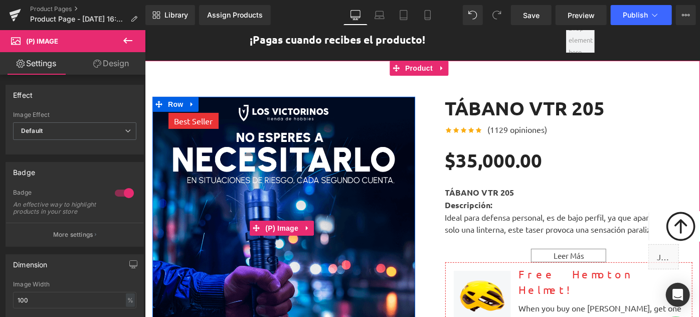
click at [286, 209] on img at bounding box center [283, 227] width 263 height 263
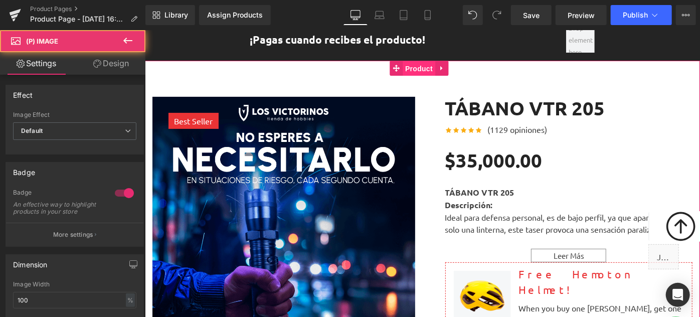
click at [412, 65] on span "Product" at bounding box center [418, 68] width 33 height 15
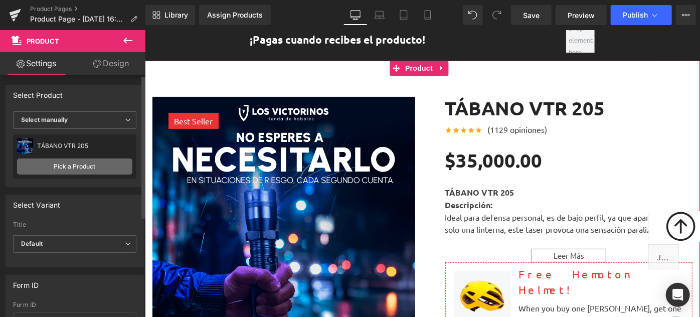
click at [85, 164] on link "Pick a Product" at bounding box center [74, 167] width 115 height 16
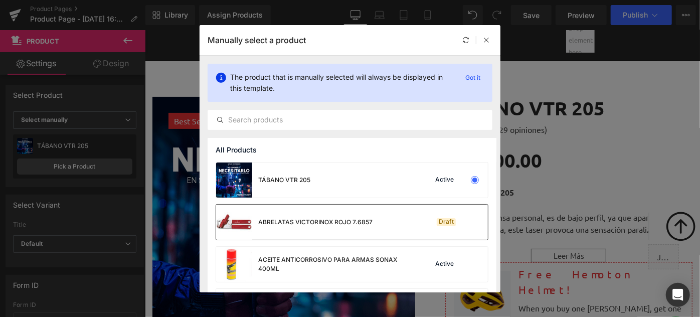
click at [282, 230] on div "ABRELATAS VICTORINOX ROJO 7.6857" at bounding box center [294, 222] width 157 height 35
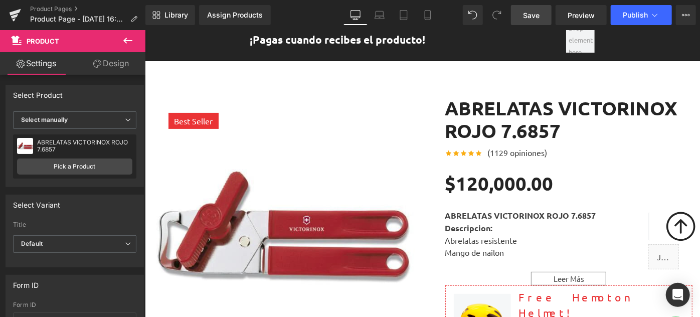
click at [534, 17] on span "Save" at bounding box center [531, 15] width 17 height 11
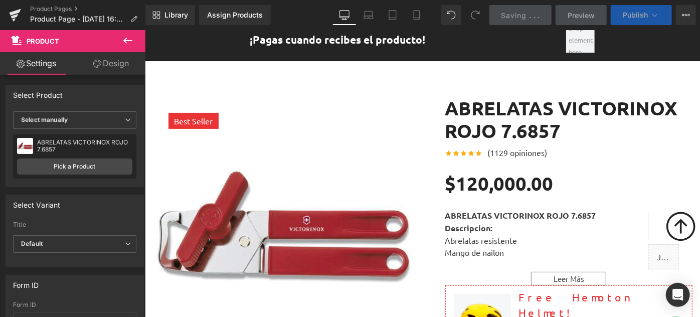
click at [633, 17] on span "Publish" at bounding box center [635, 15] width 25 height 8
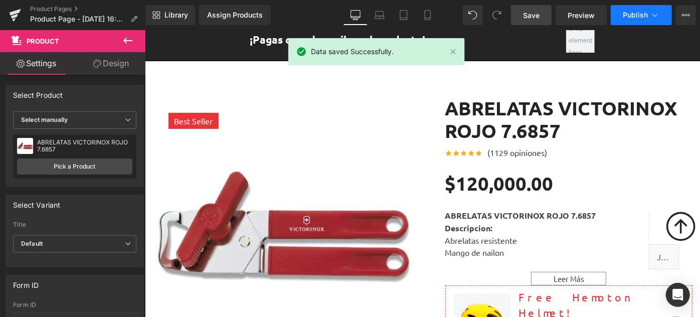
click at [633, 17] on span "Publish" at bounding box center [635, 15] width 25 height 8
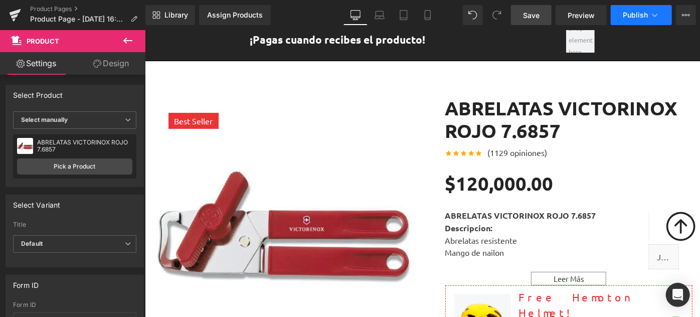
click at [644, 17] on span "Publish" at bounding box center [635, 15] width 25 height 8
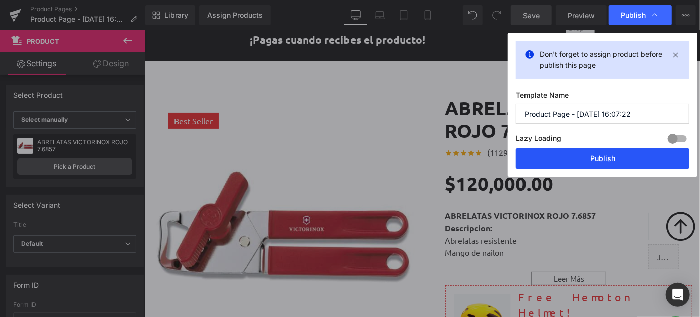
click at [618, 154] on button "Publish" at bounding box center [603, 158] width 174 height 20
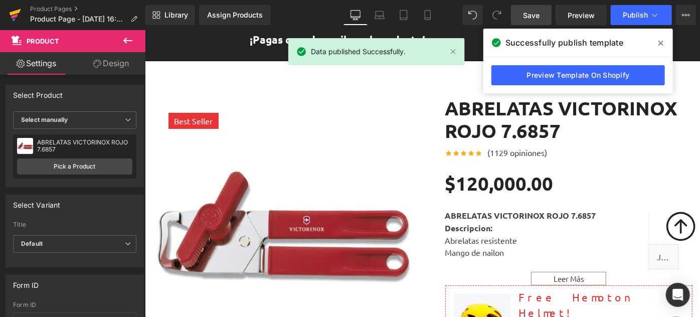
click at [12, 14] on icon at bounding box center [16, 12] width 12 height 7
